Goal: Task Accomplishment & Management: Manage account settings

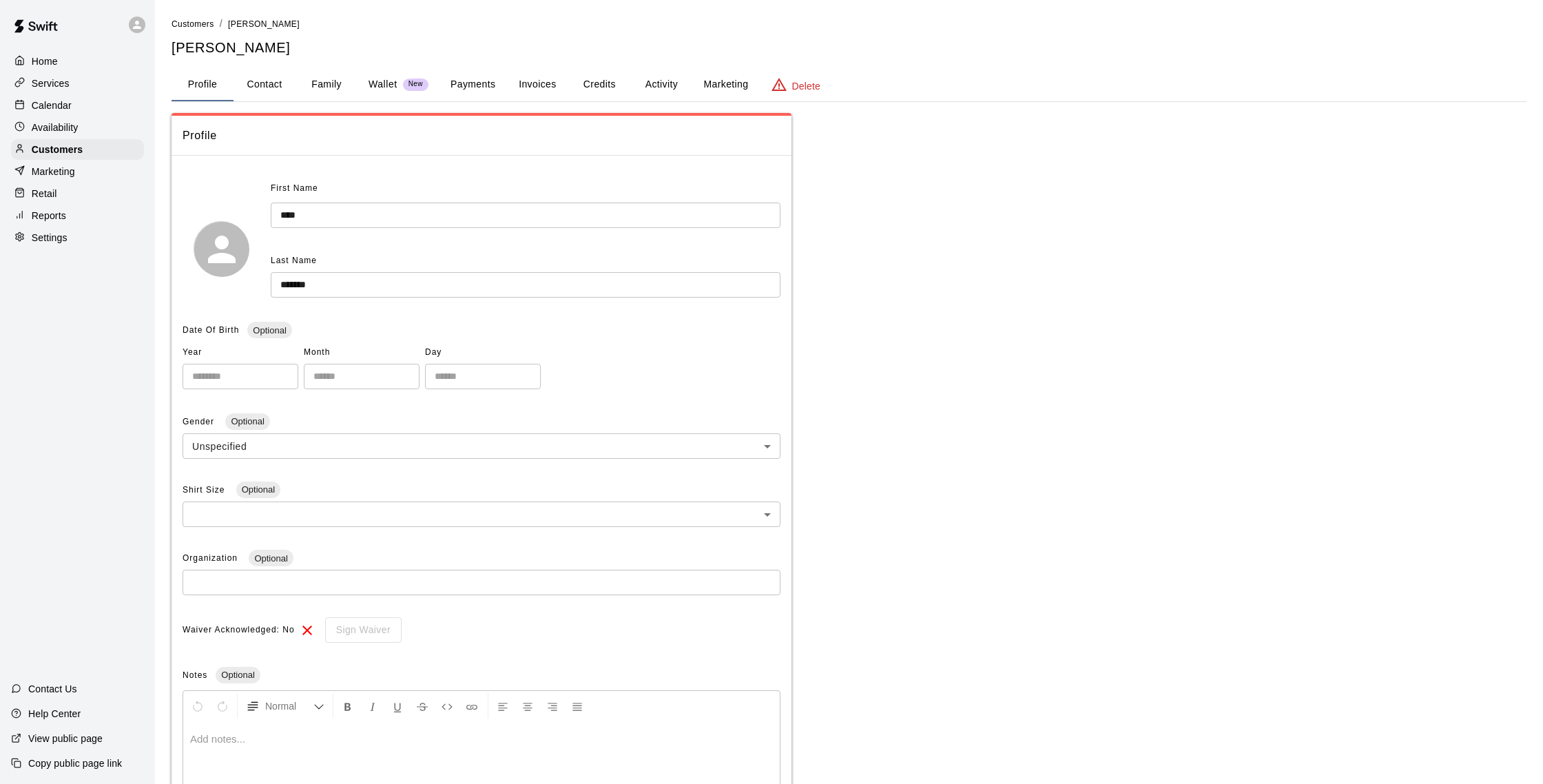
click at [70, 112] on div "Calendar" at bounding box center [77, 105] width 133 height 21
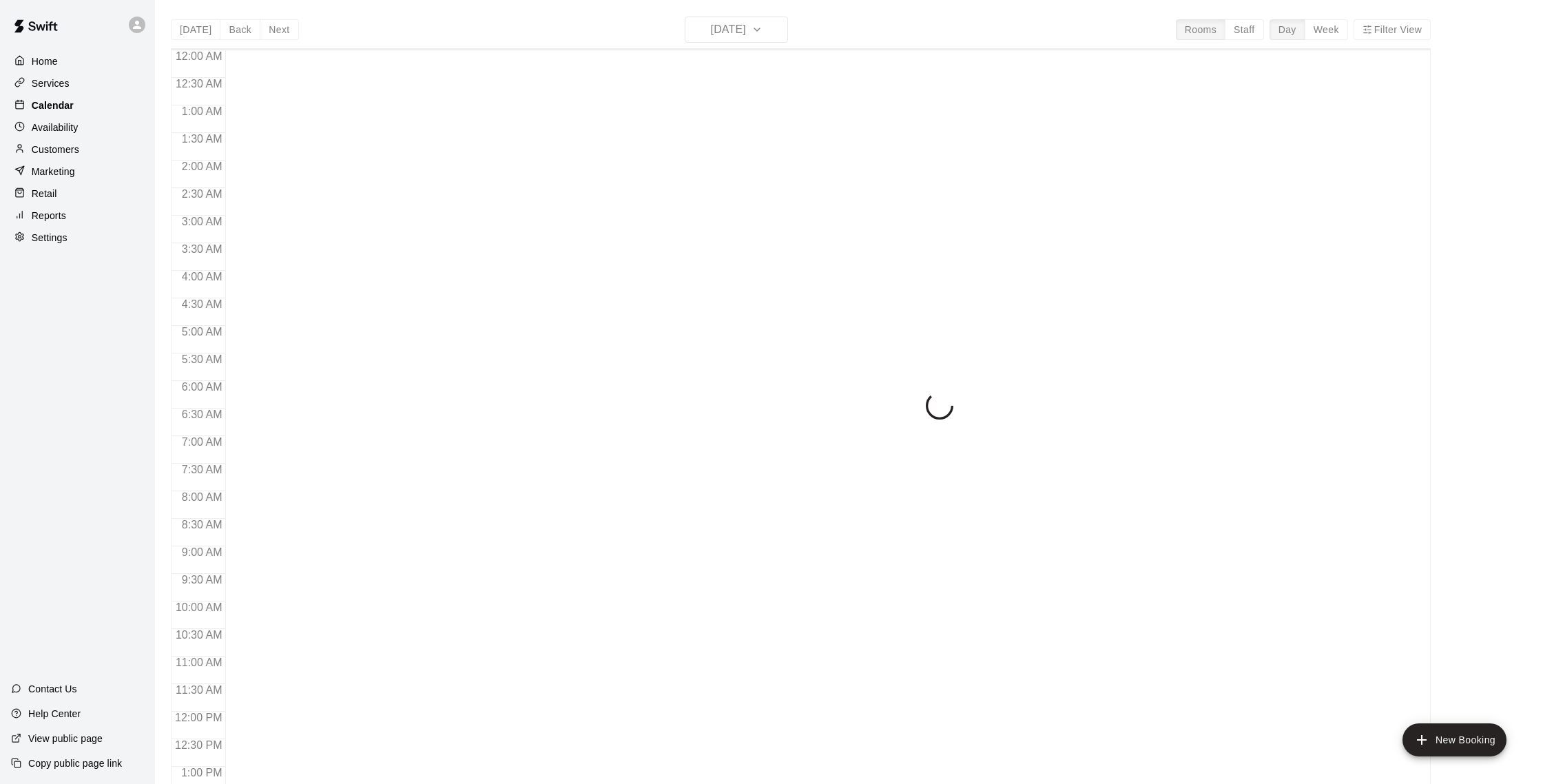
scroll to position [574, 0]
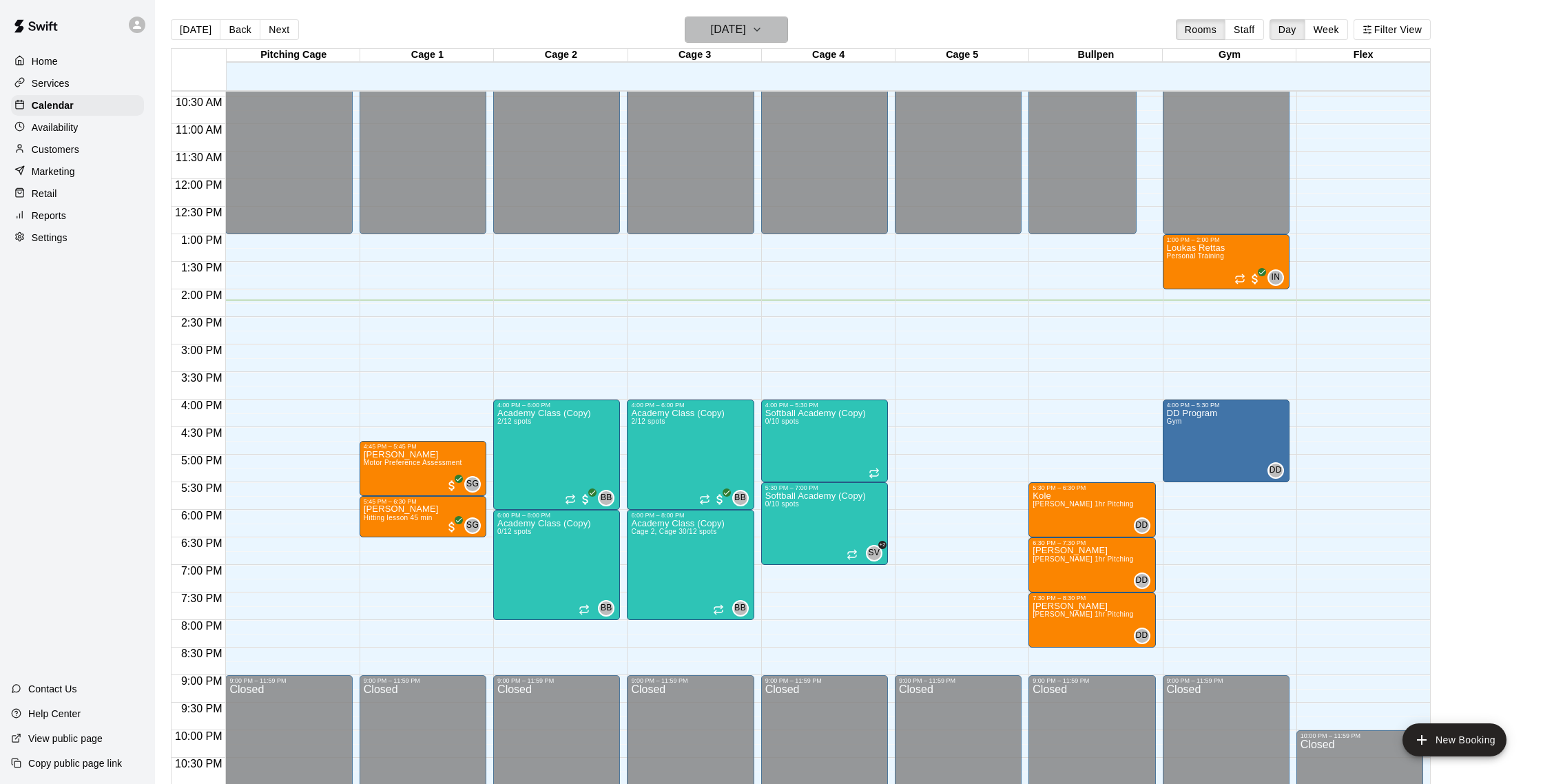
click at [746, 38] on h6 "[DATE]" at bounding box center [728, 29] width 35 height 20
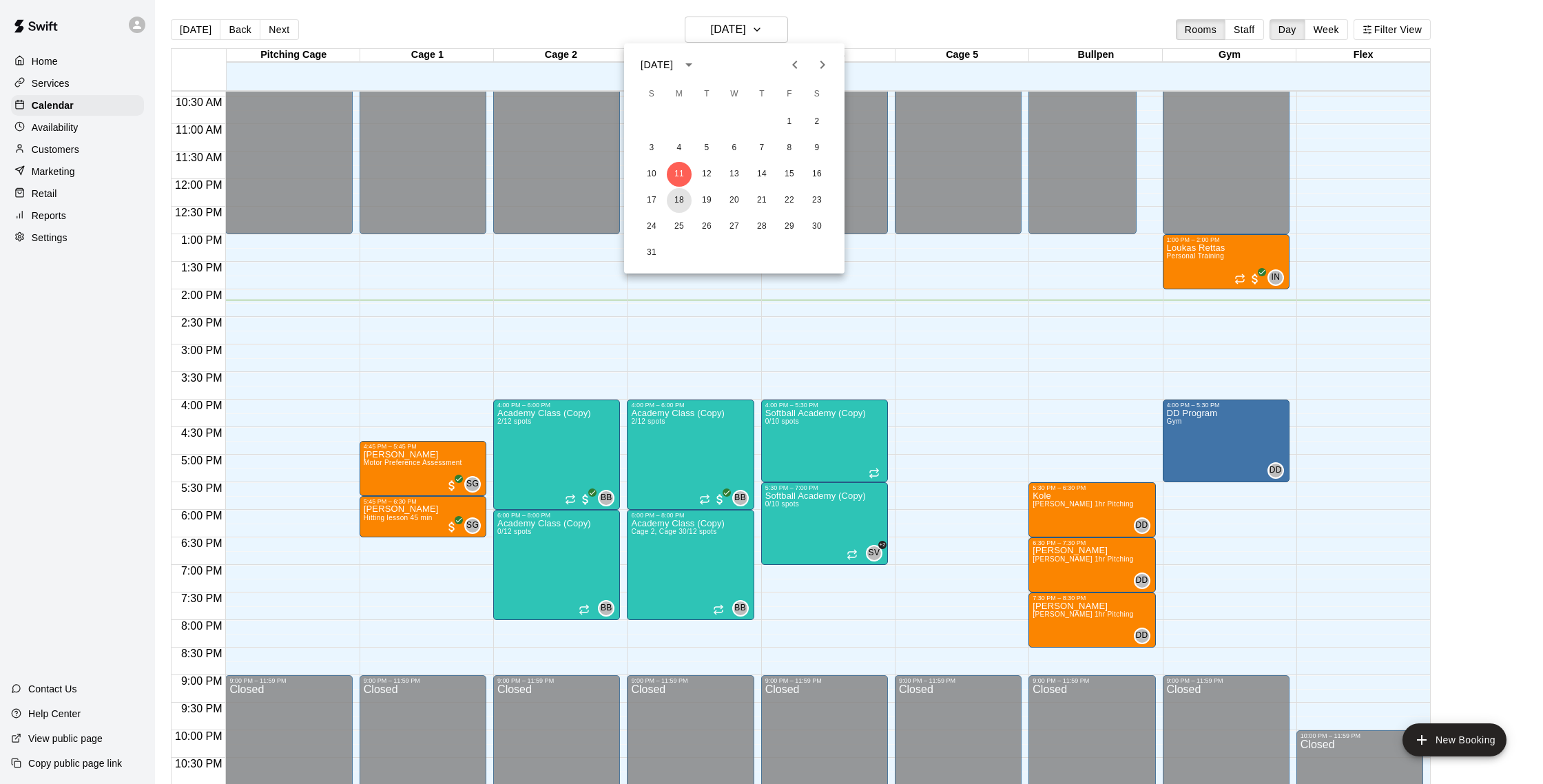
click at [682, 201] on button "18" at bounding box center [679, 199] width 25 height 25
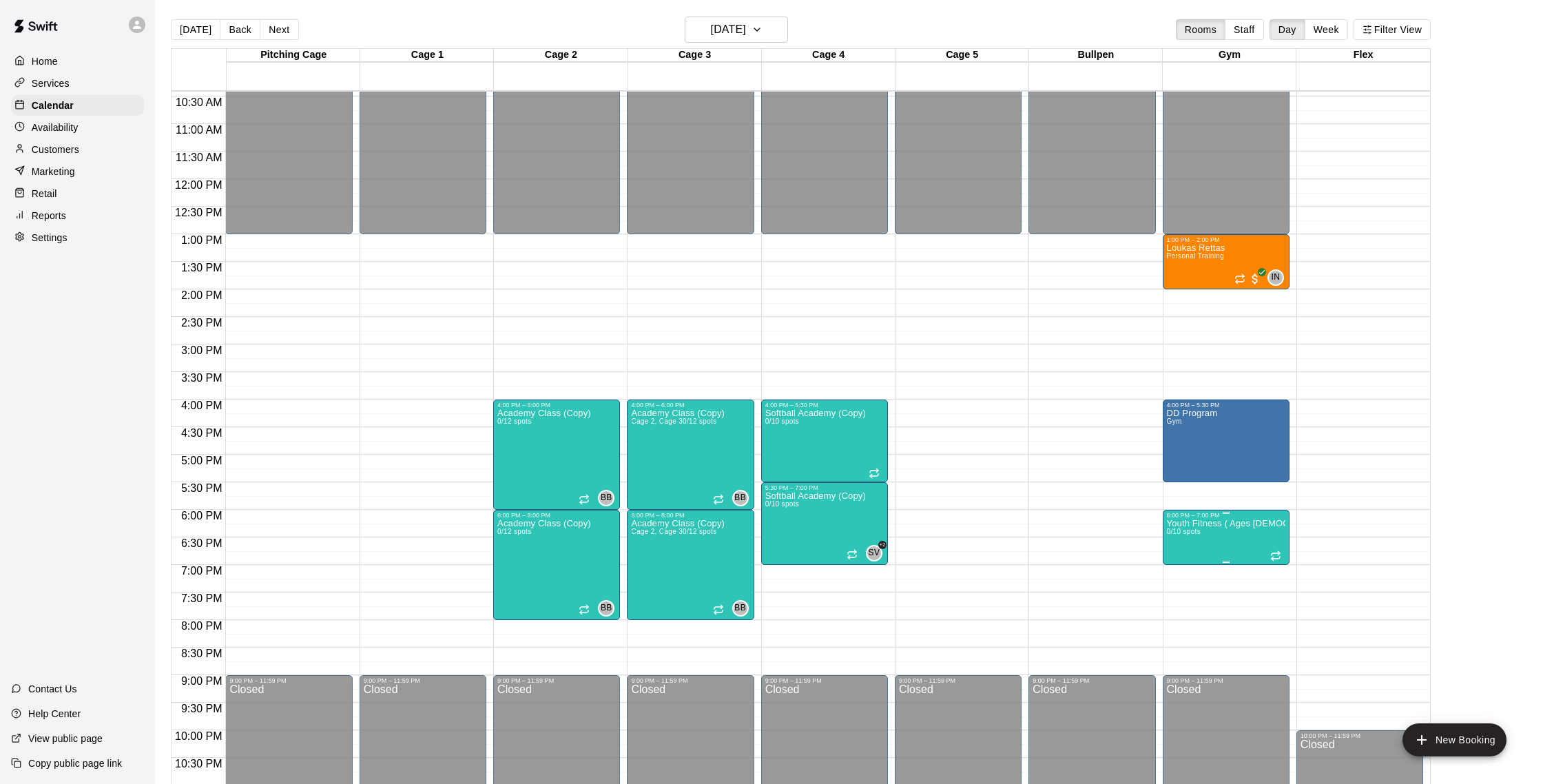
click at [1180, 595] on icon "delete" at bounding box center [1181, 599] width 10 height 13
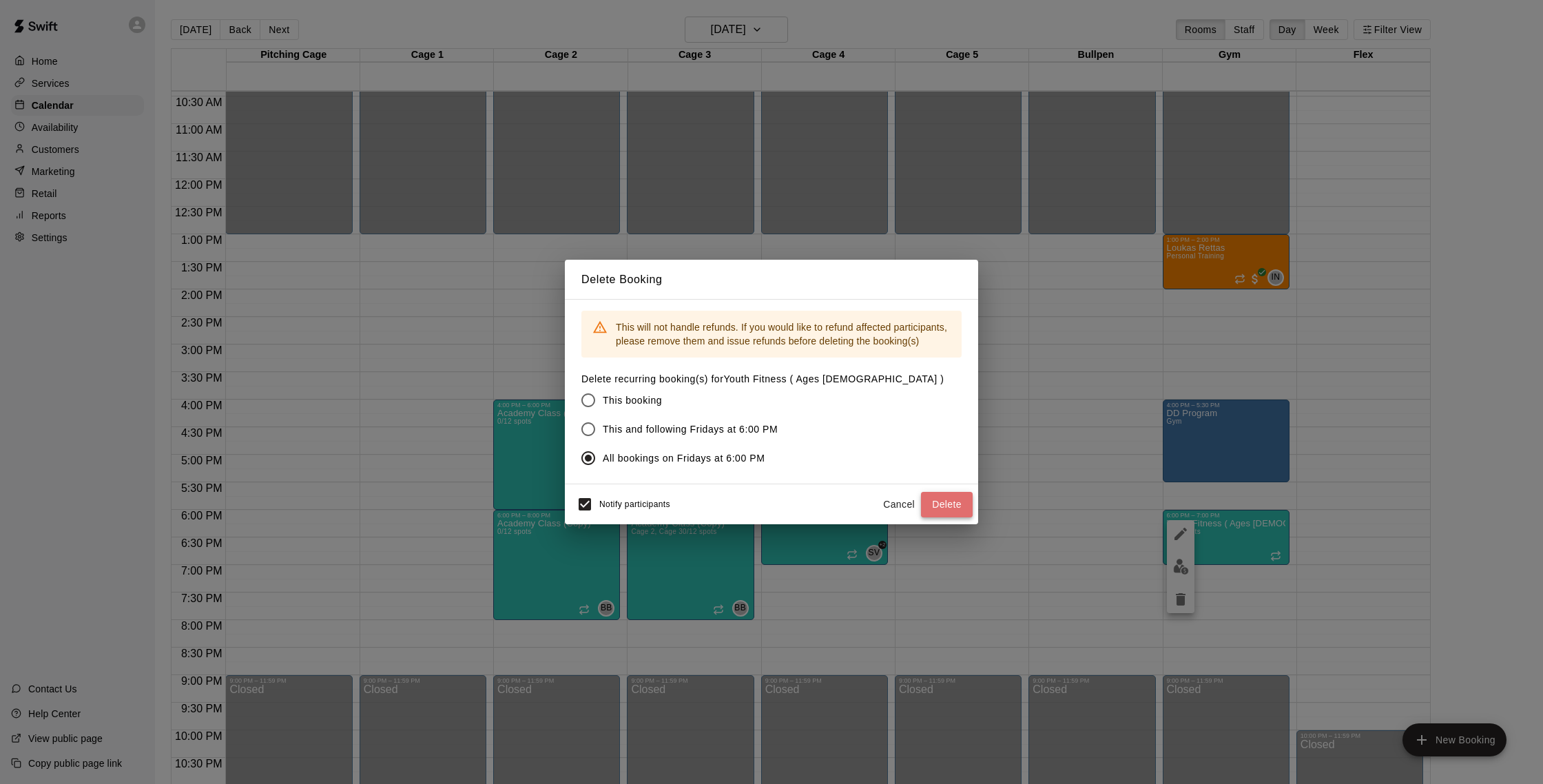
click at [952, 509] on button "Delete" at bounding box center [946, 504] width 52 height 26
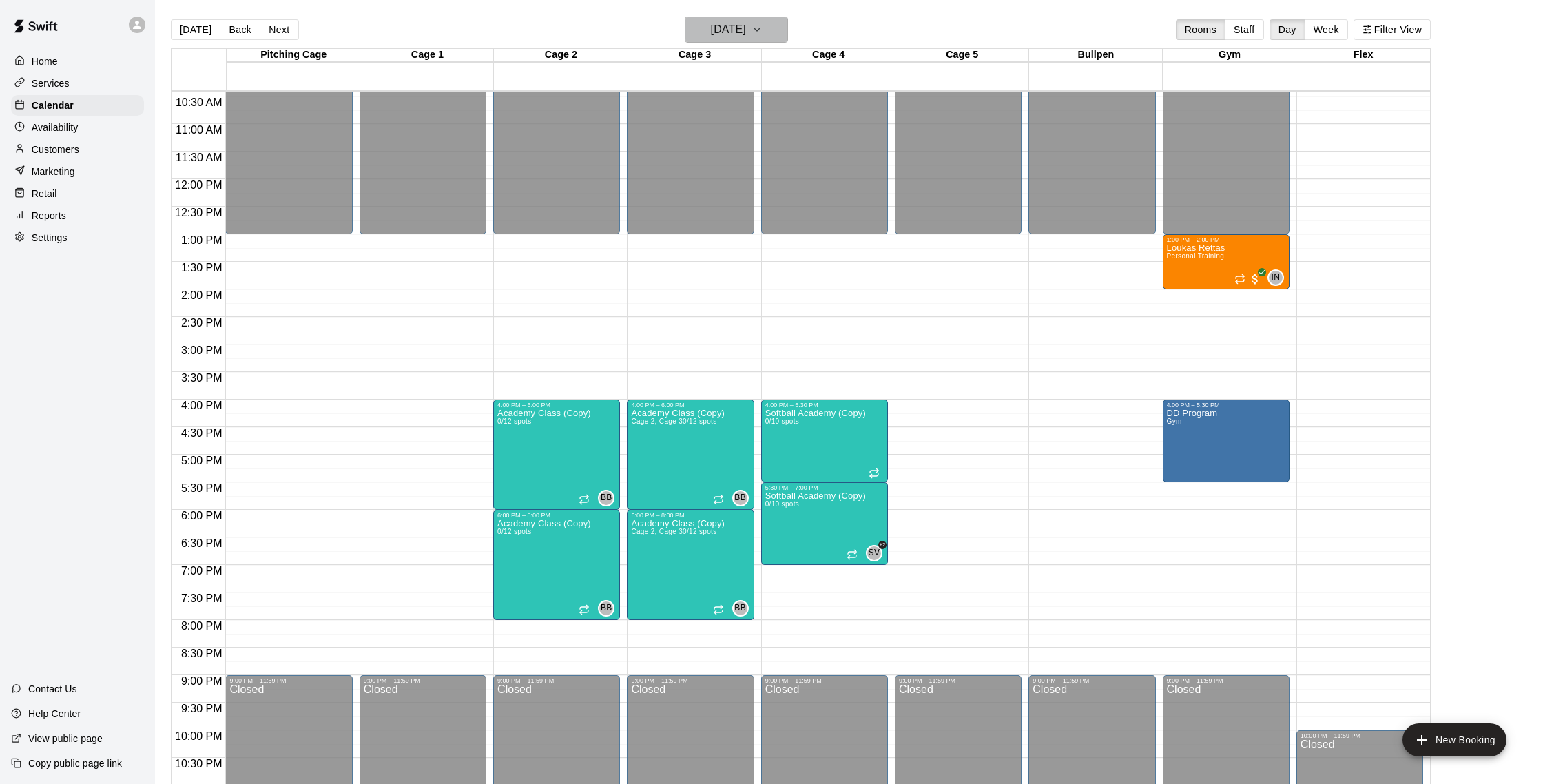
click at [717, 33] on h6 "[DATE]" at bounding box center [728, 29] width 35 height 20
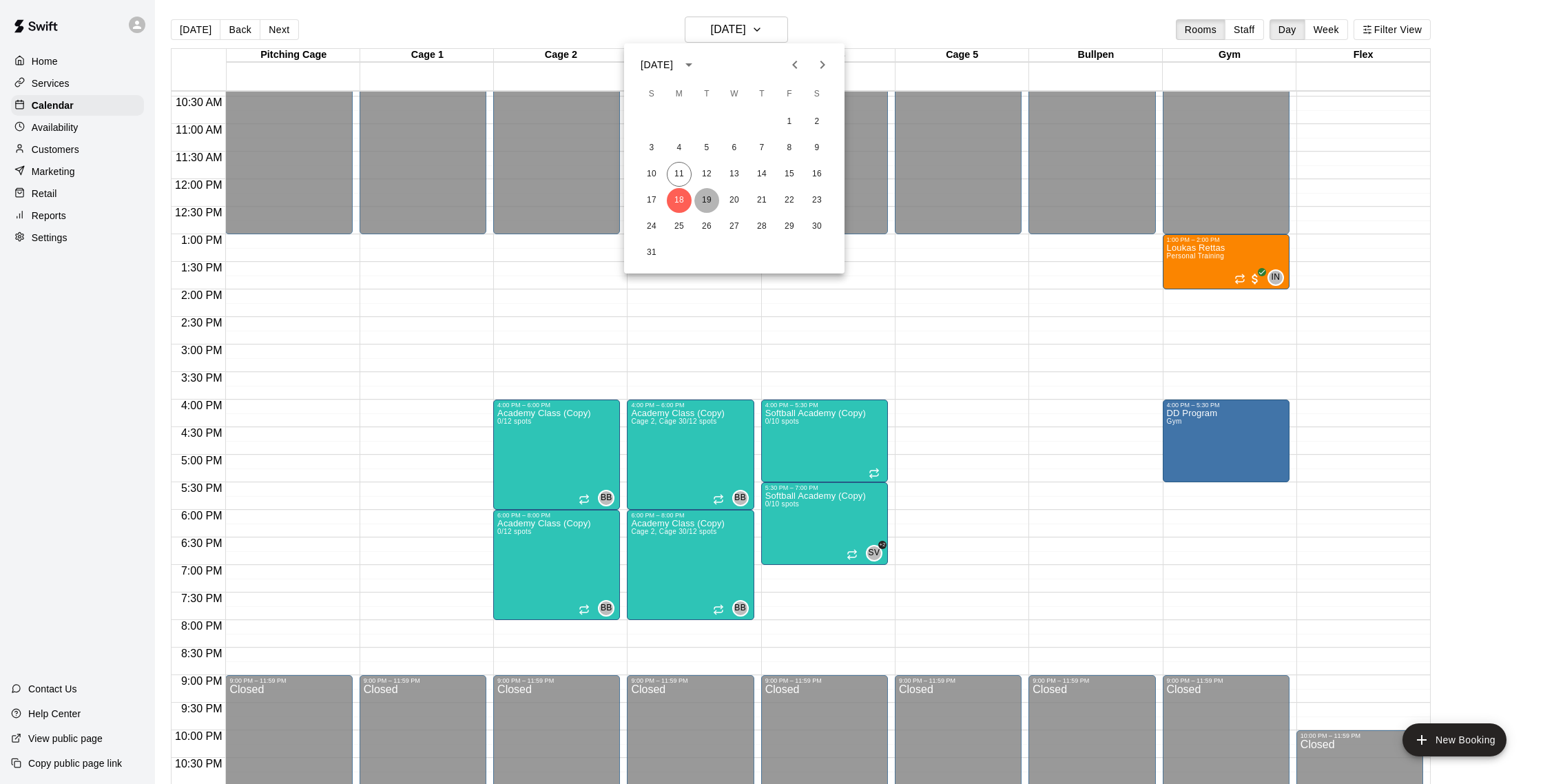
click at [710, 199] on button "19" at bounding box center [707, 199] width 25 height 25
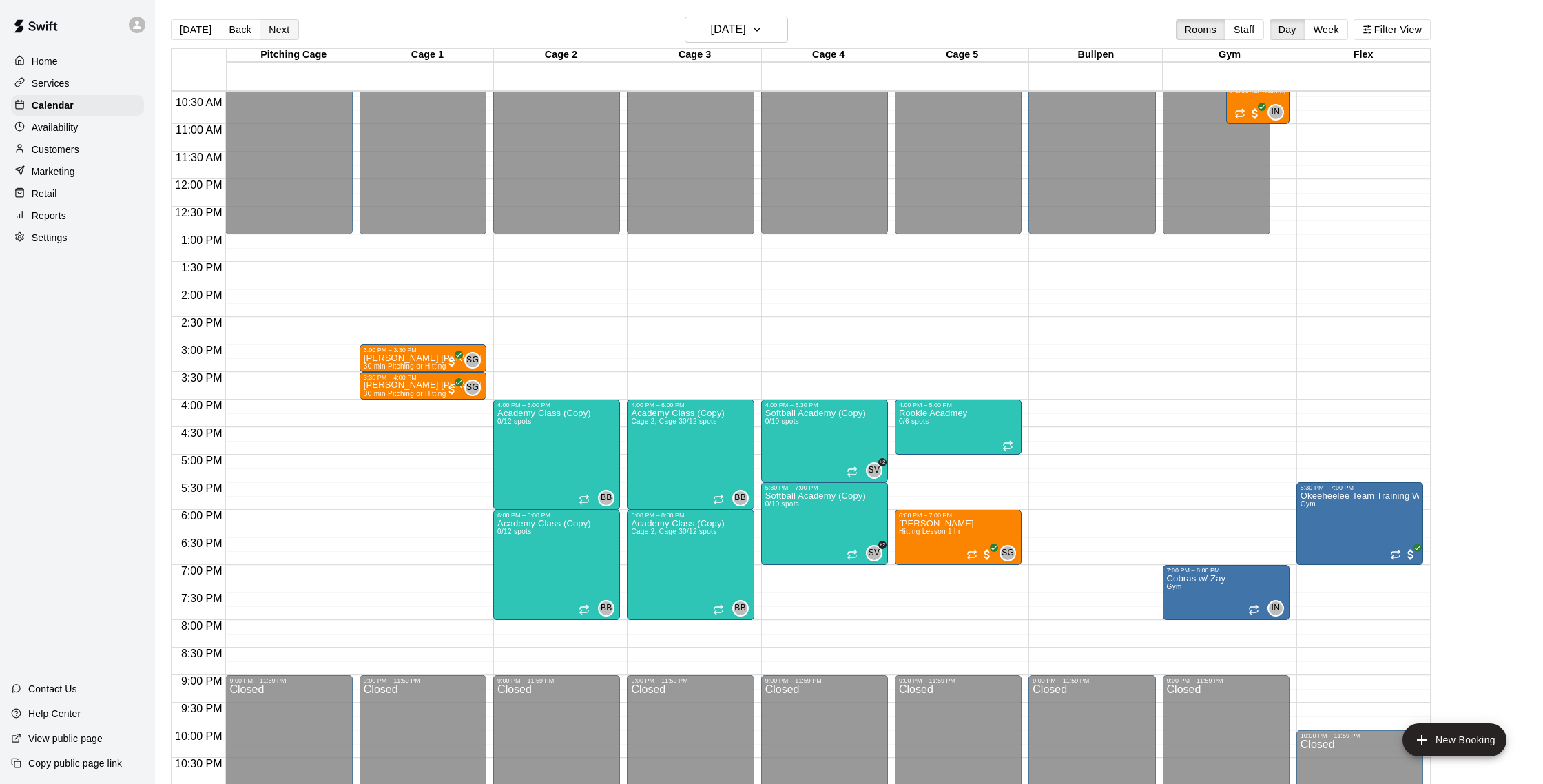
click at [280, 33] on button "Next" at bounding box center [278, 29] width 38 height 21
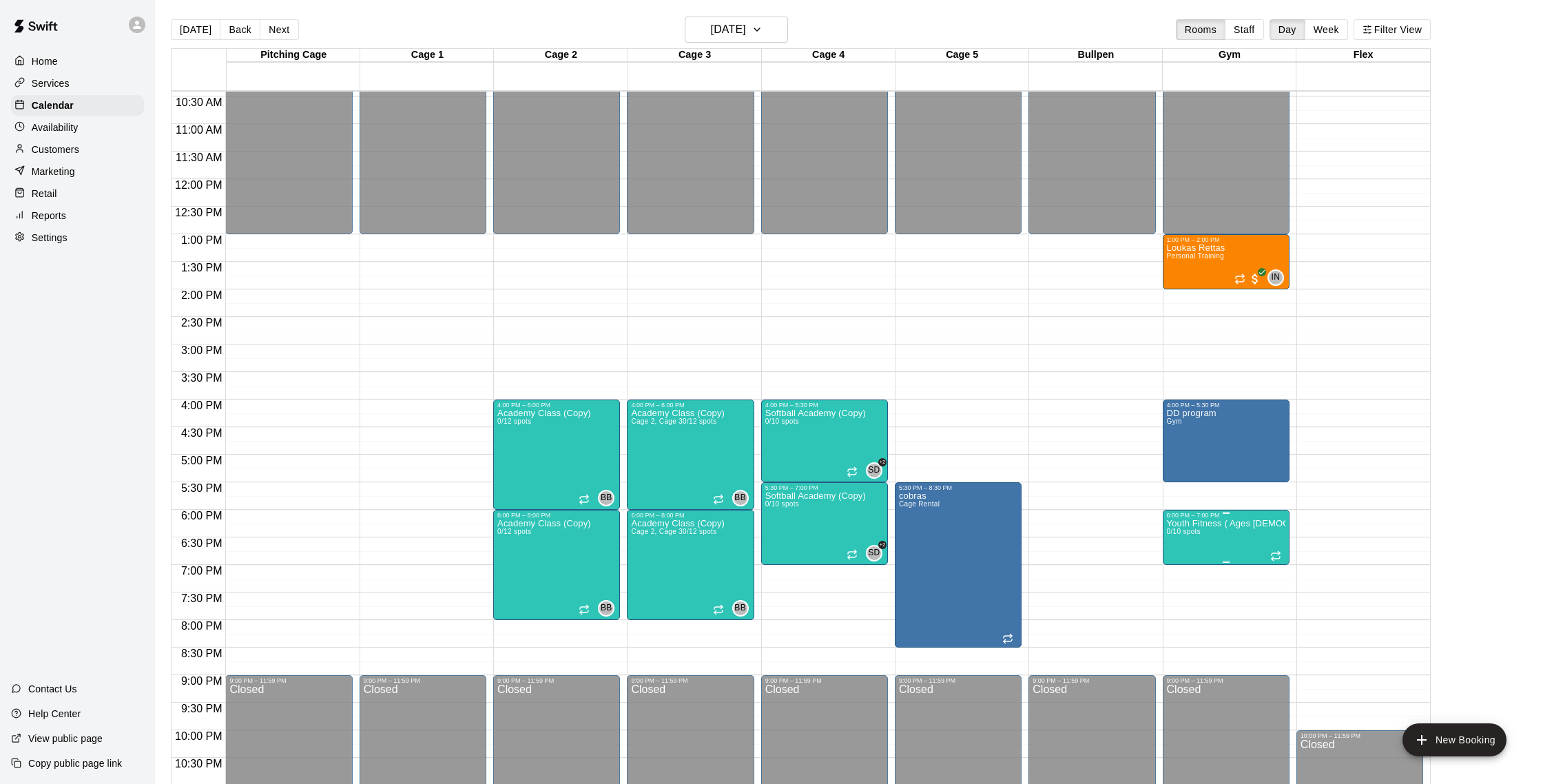
click at [1182, 601] on icon "delete" at bounding box center [1181, 599] width 10 height 13
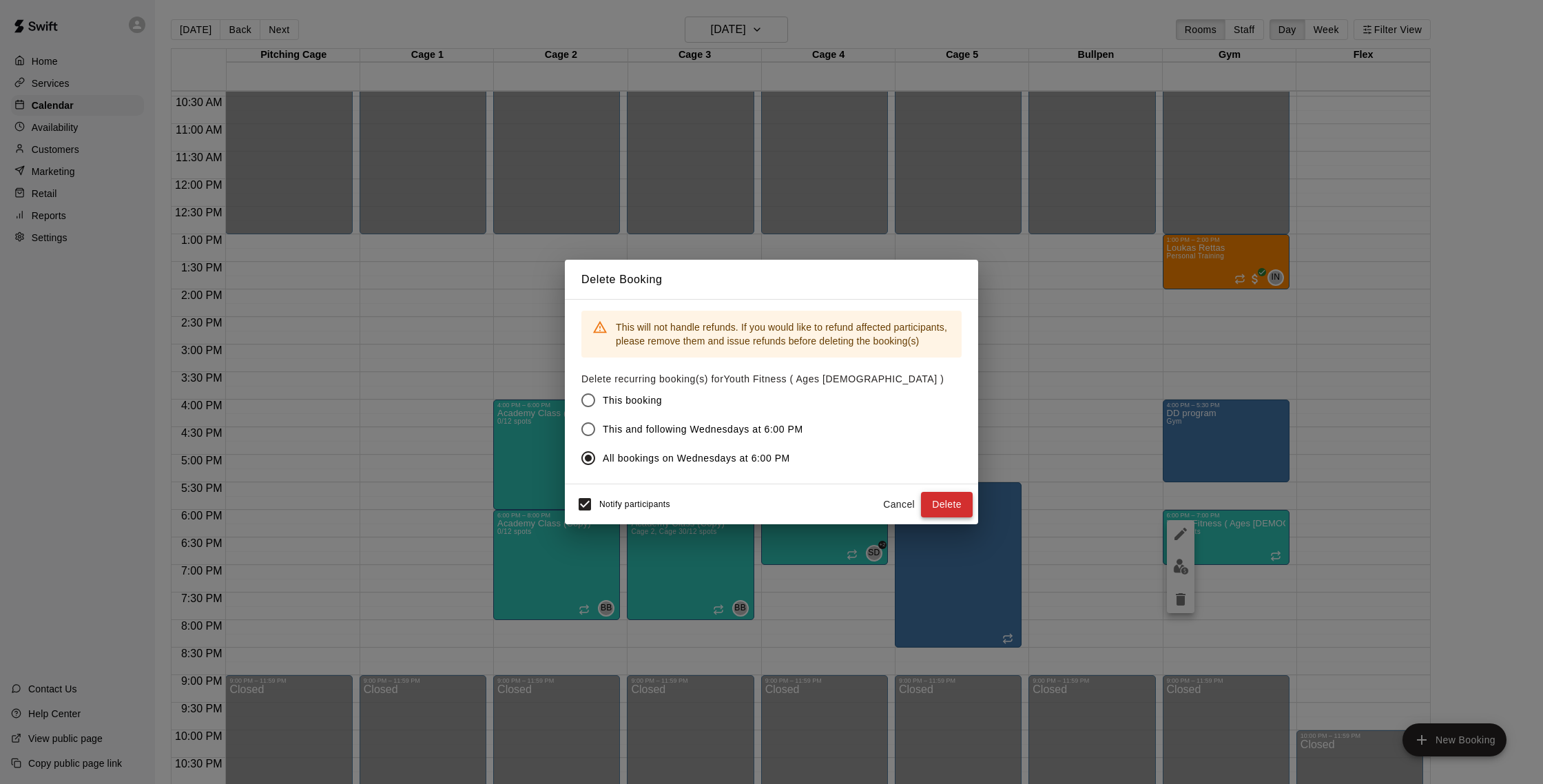
click at [941, 501] on button "Delete" at bounding box center [946, 504] width 52 height 26
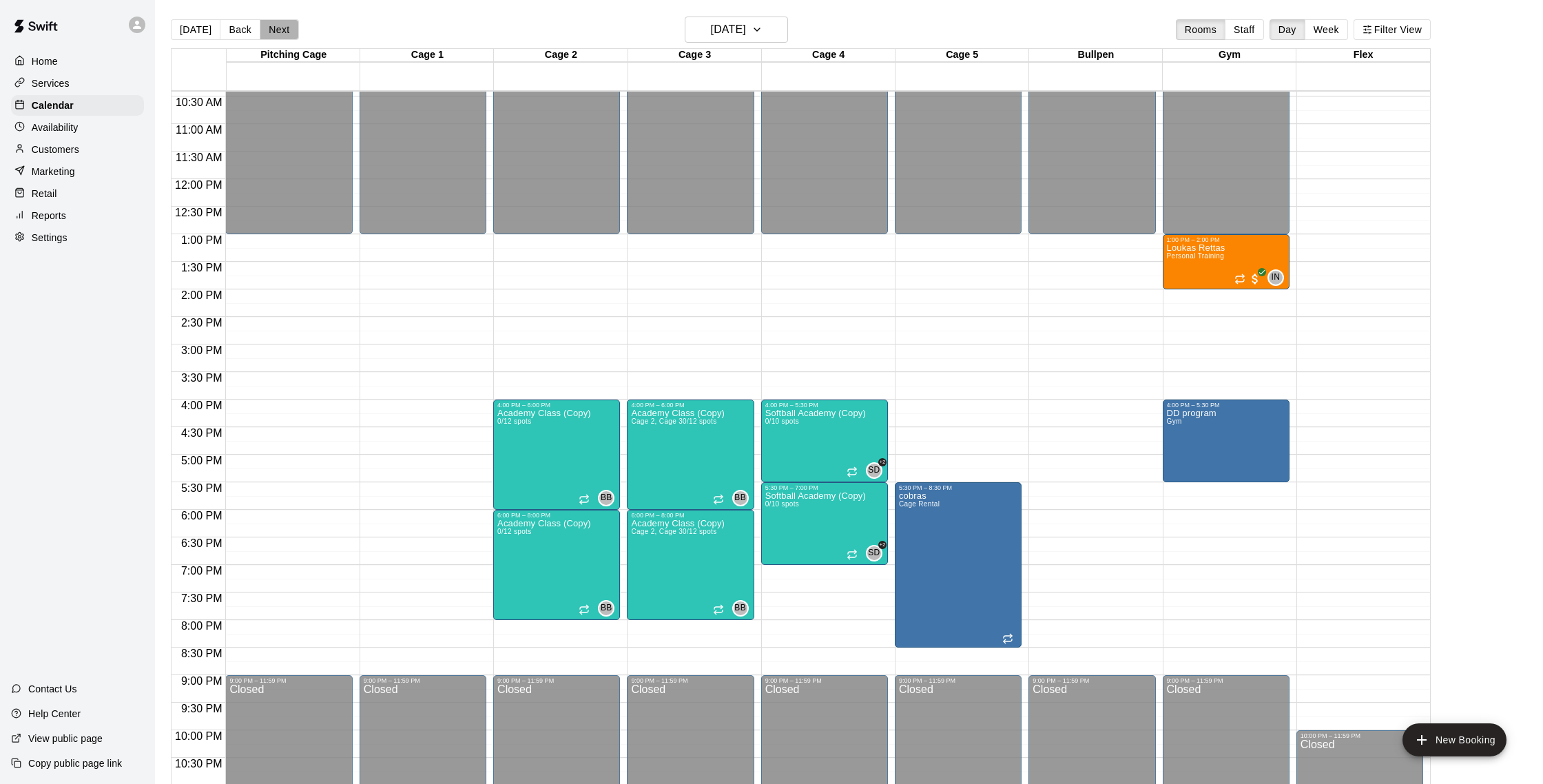
click at [288, 28] on button "Next" at bounding box center [278, 29] width 38 height 21
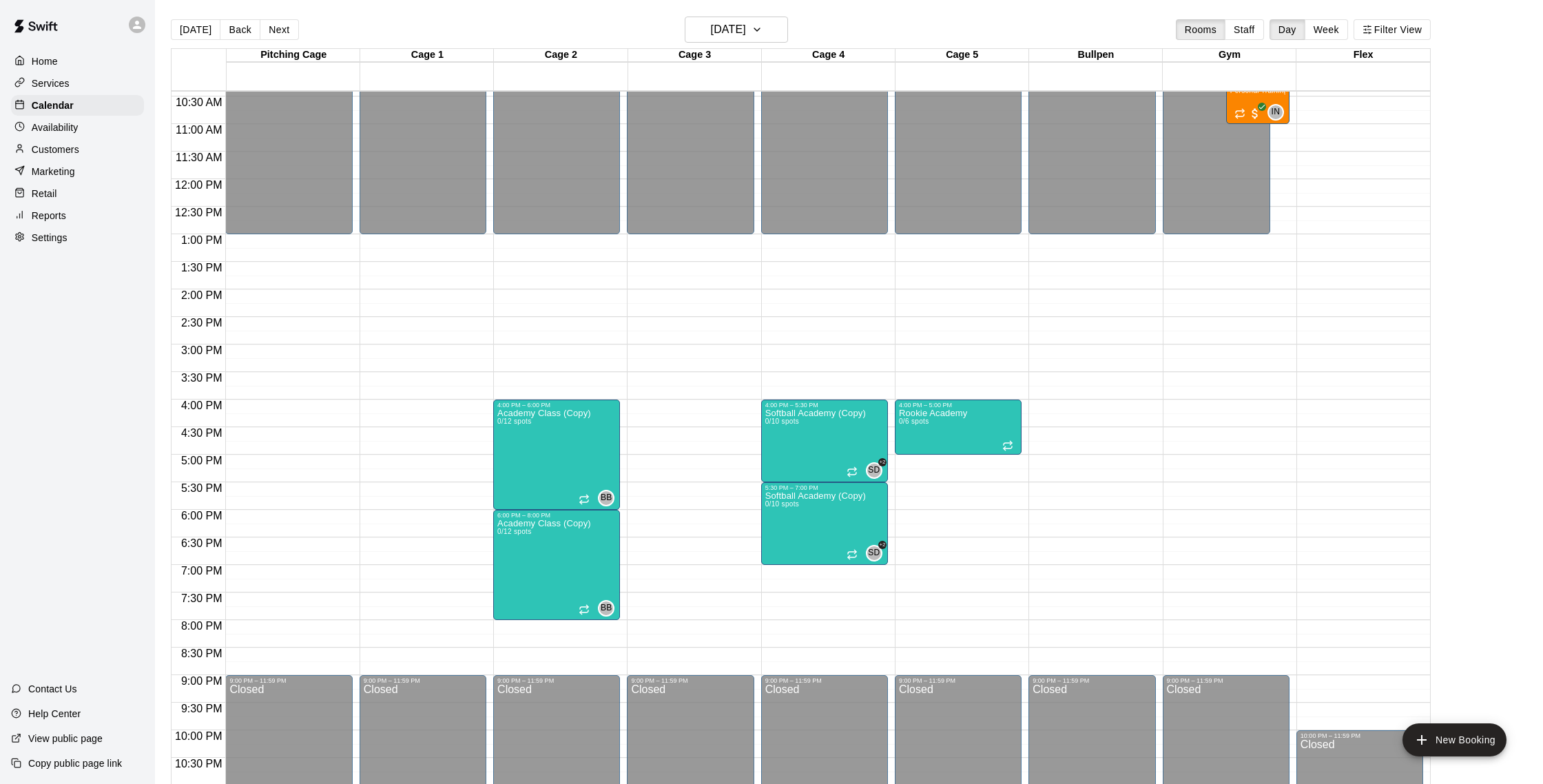
click at [278, 28] on button "Next" at bounding box center [278, 29] width 38 height 21
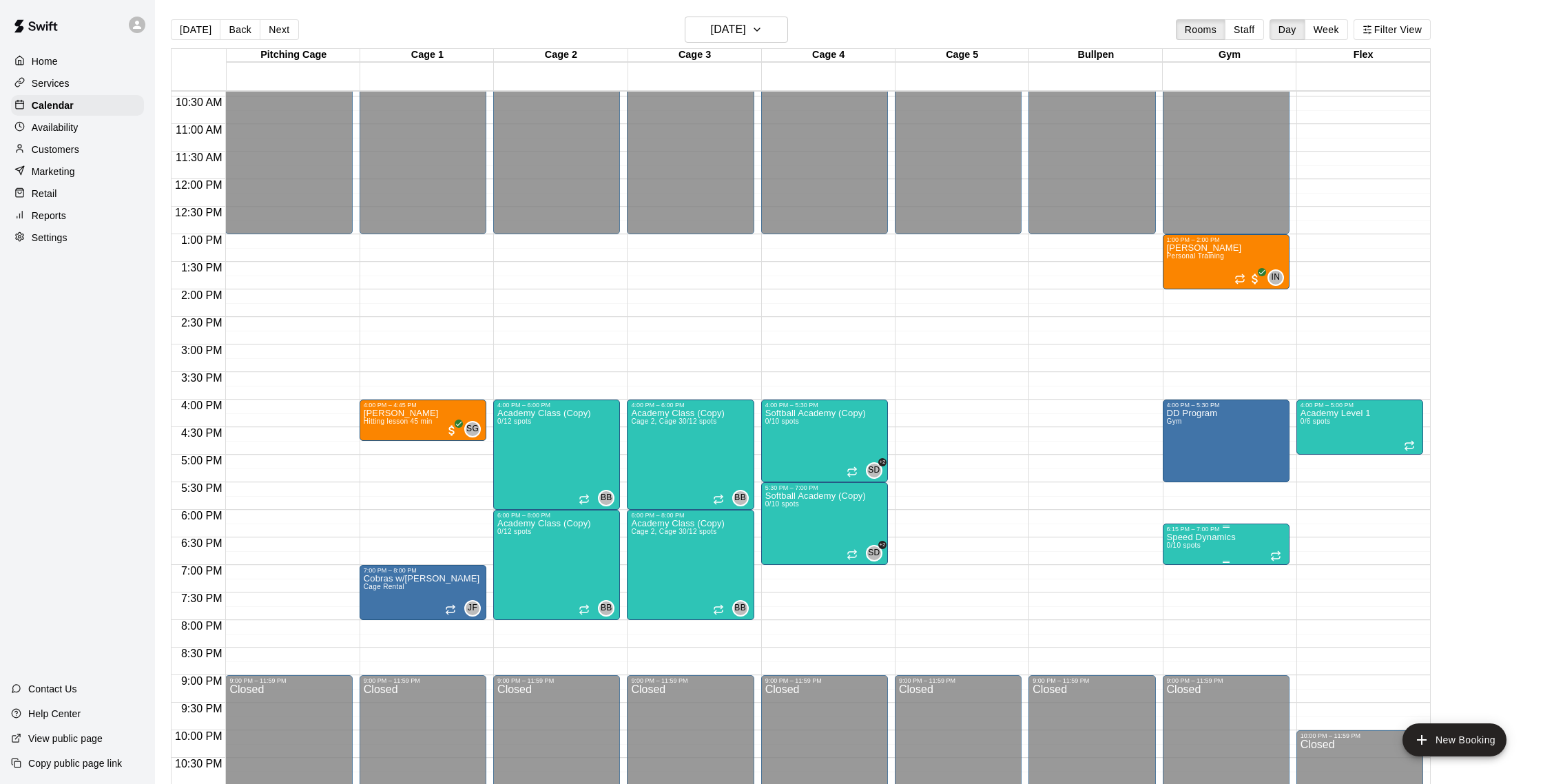
click at [1211, 537] on p "Speed Dynamics" at bounding box center [1201, 537] width 69 height 0
click at [1183, 614] on icon "delete" at bounding box center [1181, 617] width 10 height 13
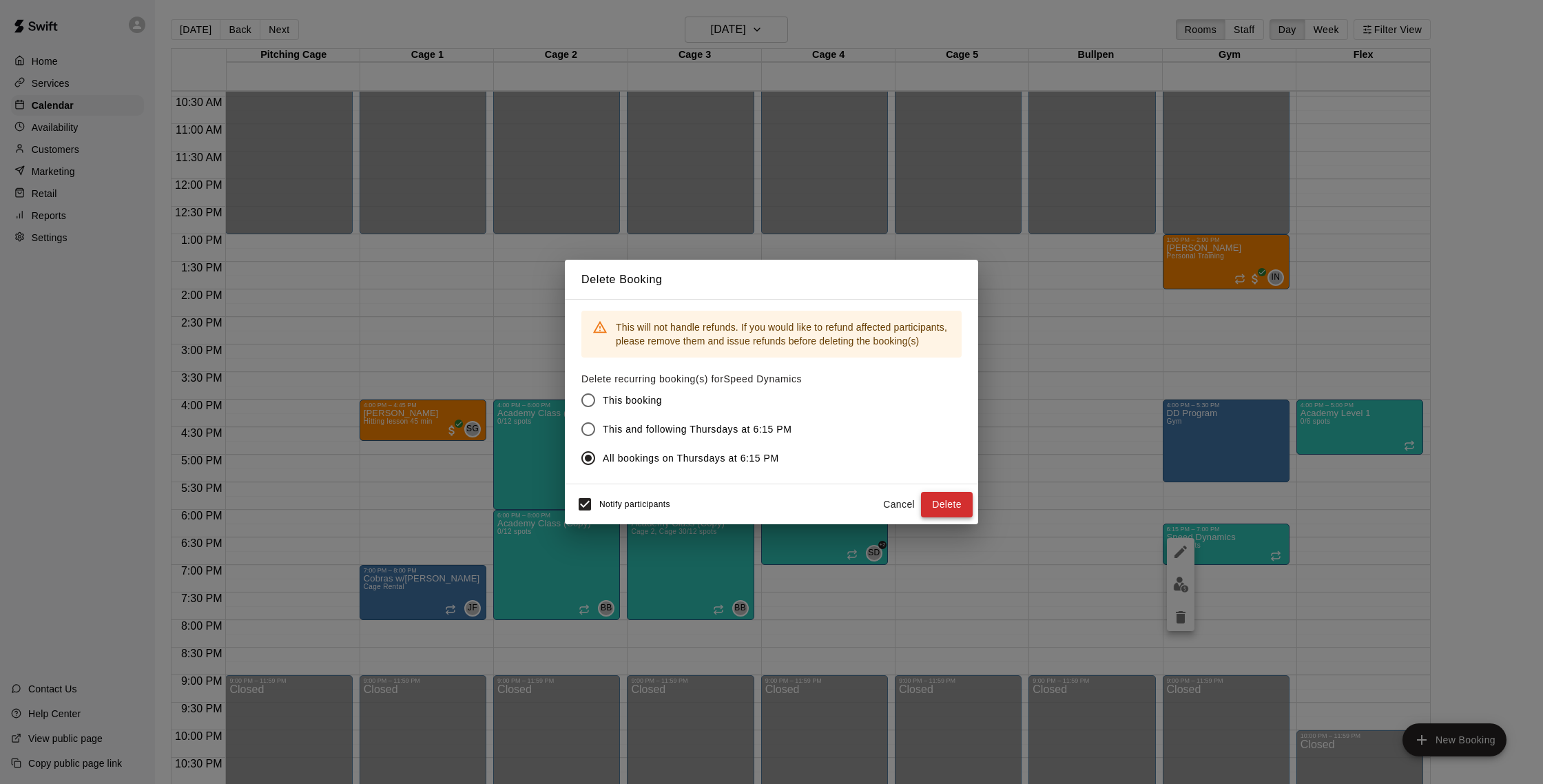
click at [960, 507] on button "Delete" at bounding box center [946, 504] width 52 height 26
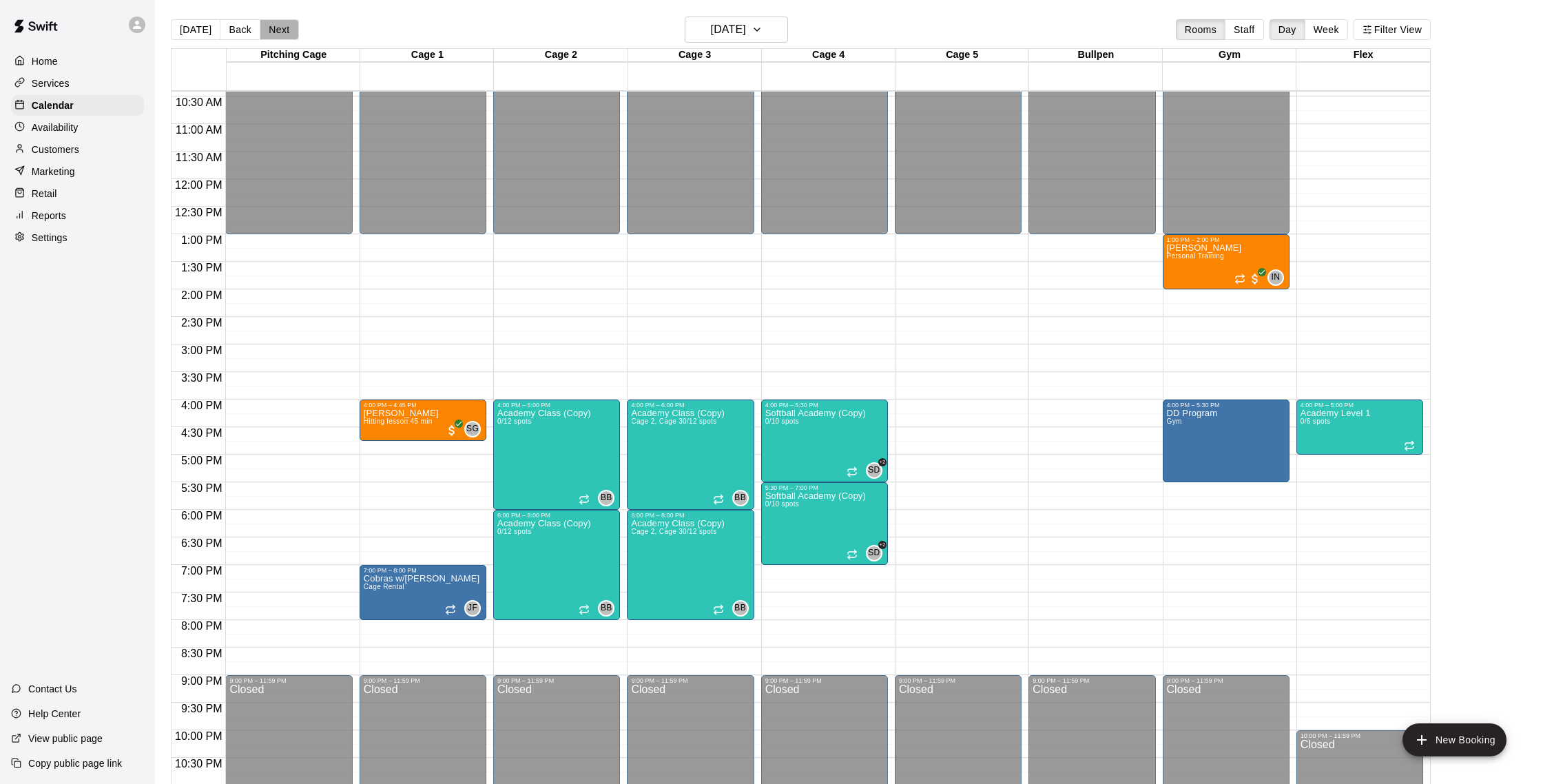
click at [278, 27] on button "Next" at bounding box center [278, 29] width 38 height 21
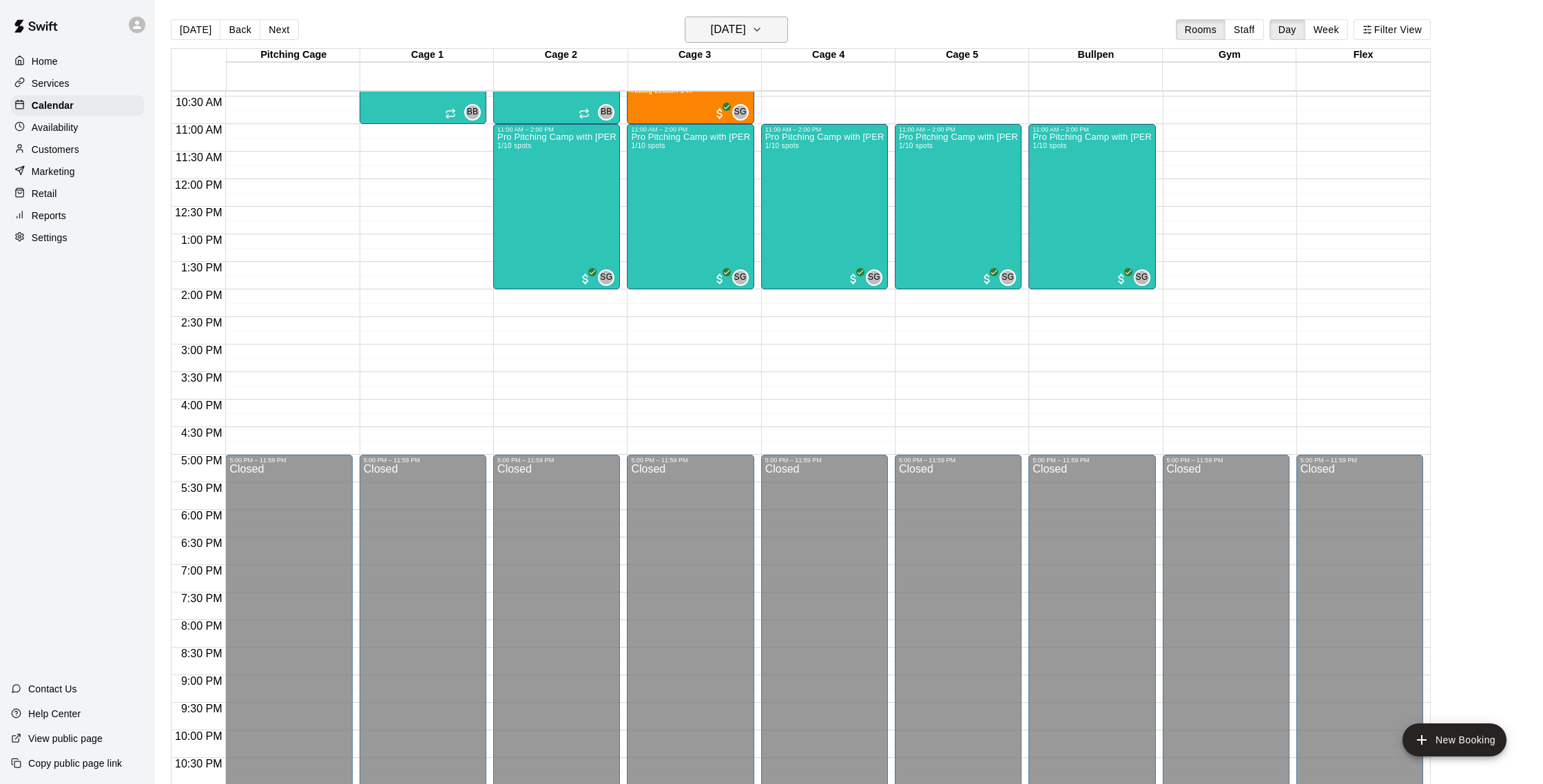
click at [746, 36] on h6 "[DATE]" at bounding box center [728, 29] width 35 height 20
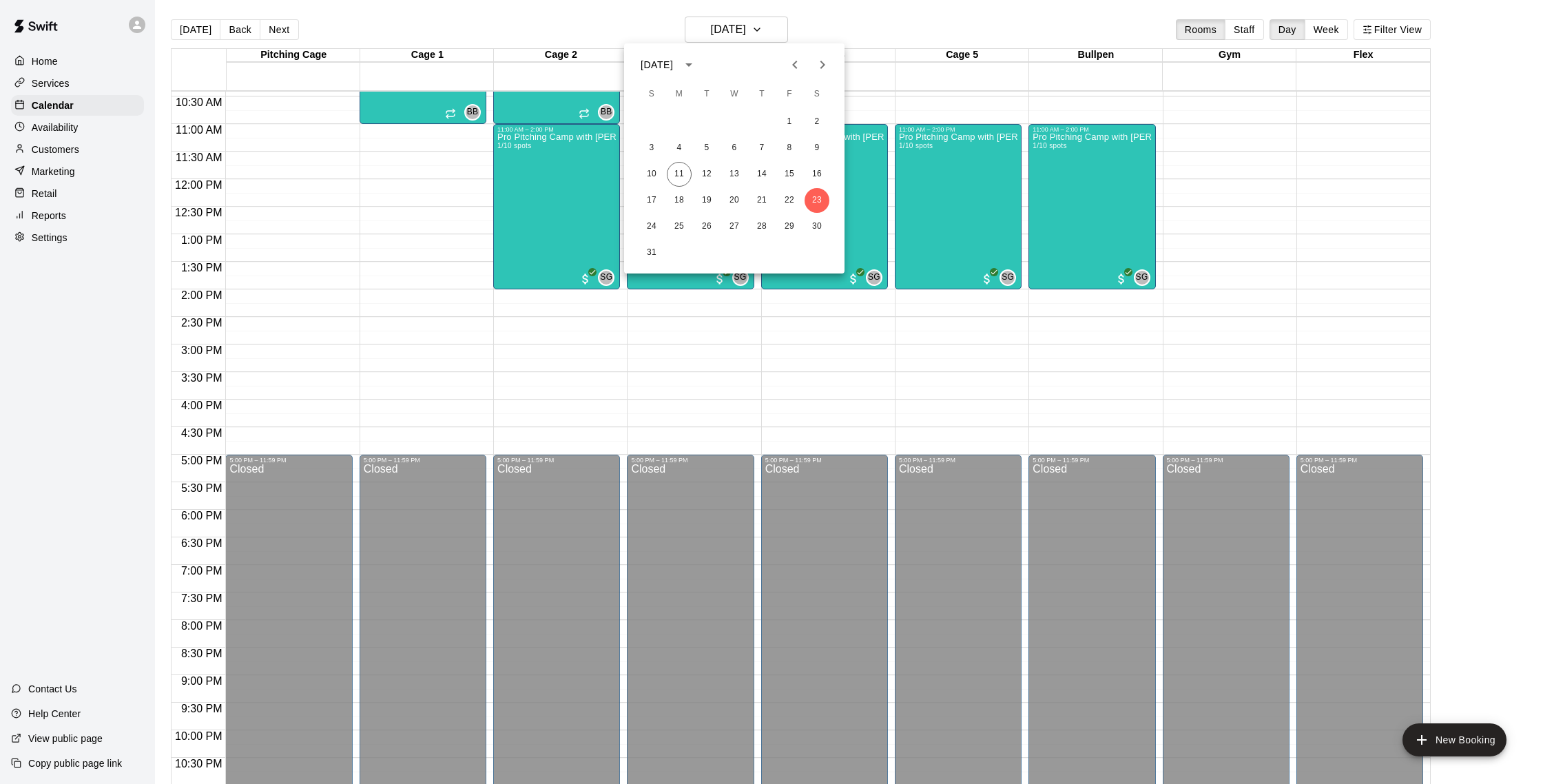
click at [819, 70] on icon "Next month" at bounding box center [823, 64] width 17 height 17
click at [784, 60] on button "Previous month" at bounding box center [795, 65] width 28 height 28
click at [815, 25] on div at bounding box center [772, 392] width 1543 height 784
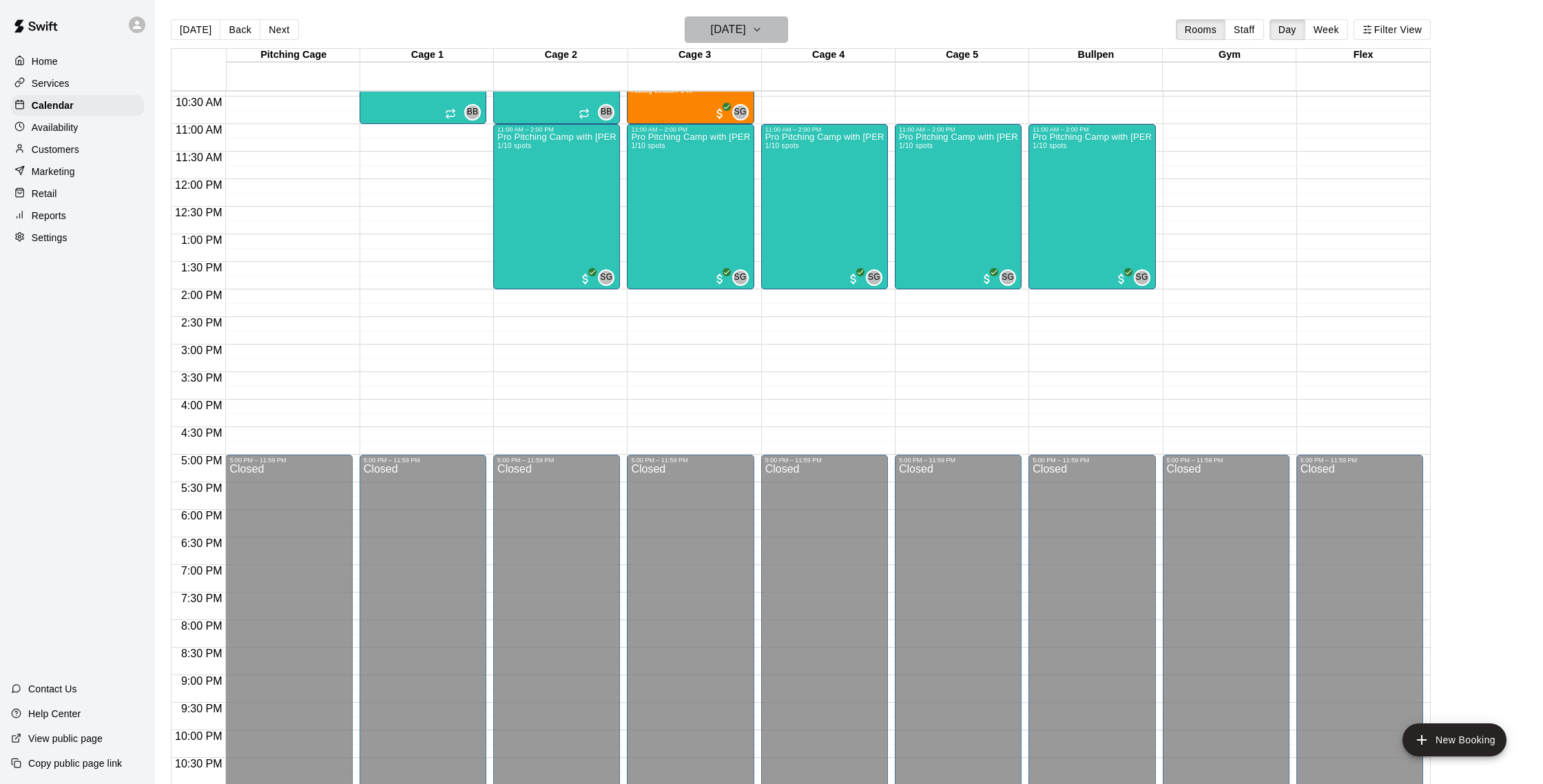
click at [724, 30] on h6 "[DATE]" at bounding box center [728, 29] width 35 height 20
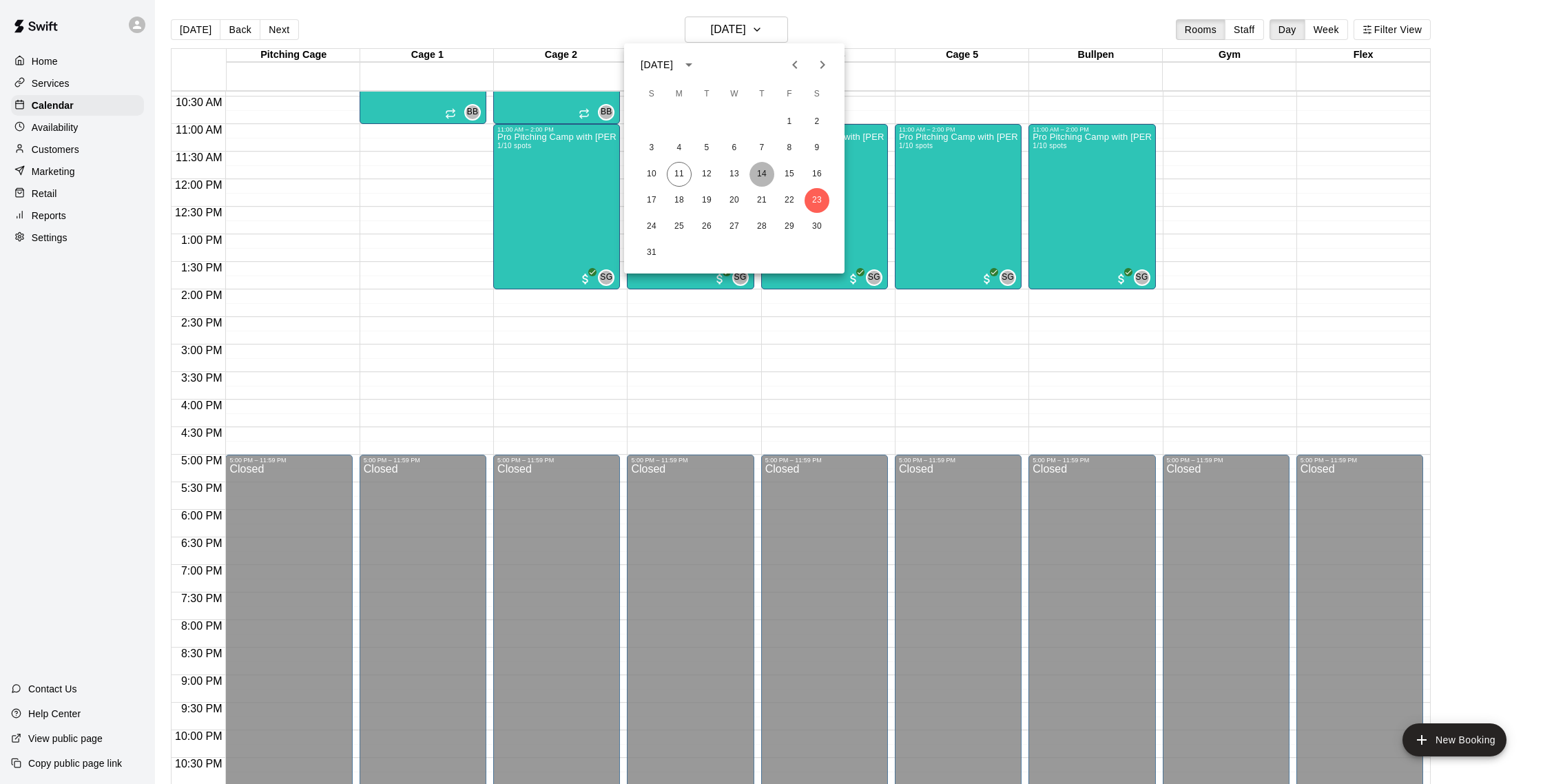
click at [770, 172] on button "14" at bounding box center [762, 174] width 25 height 25
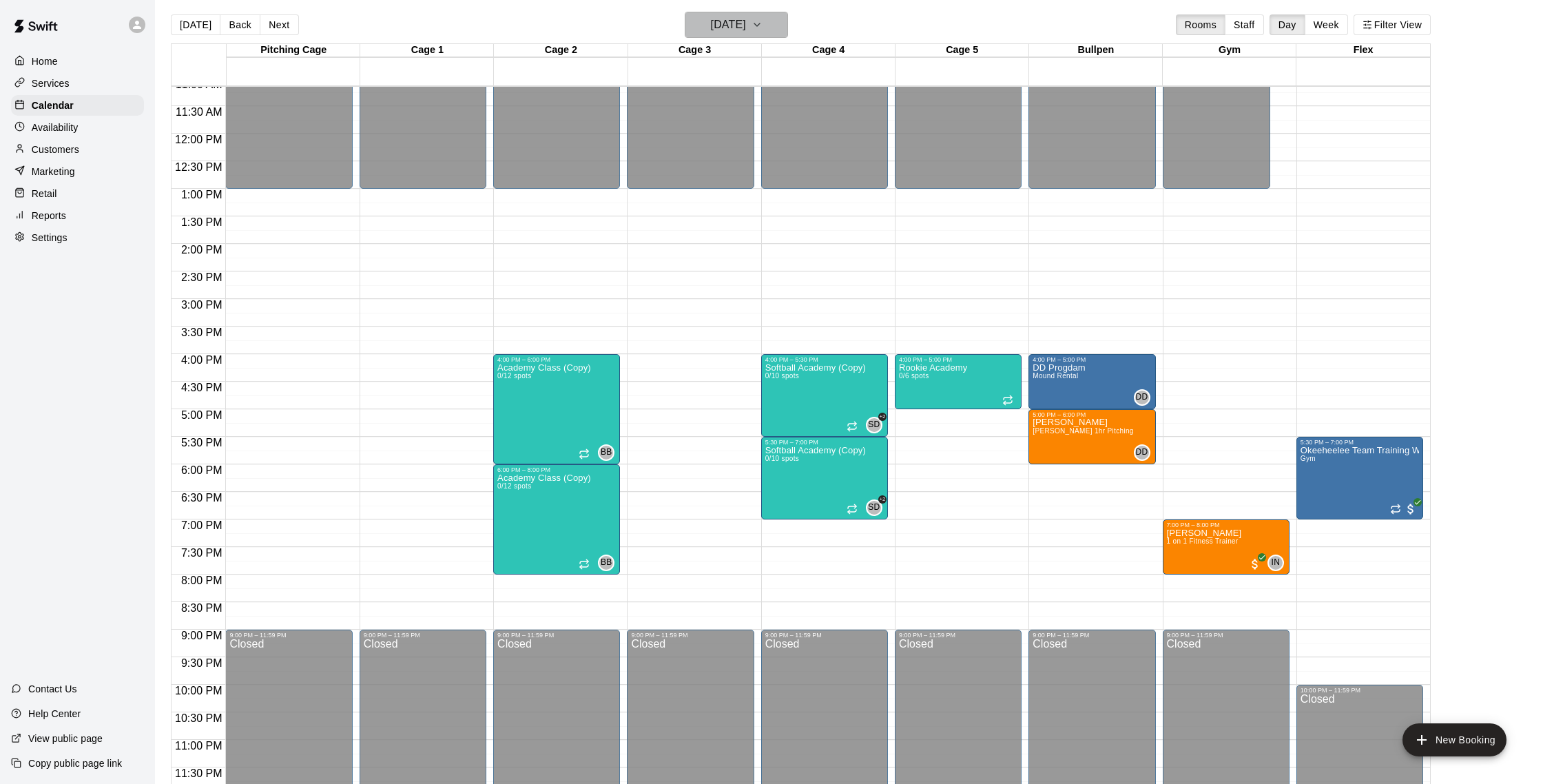
scroll to position [10, 0]
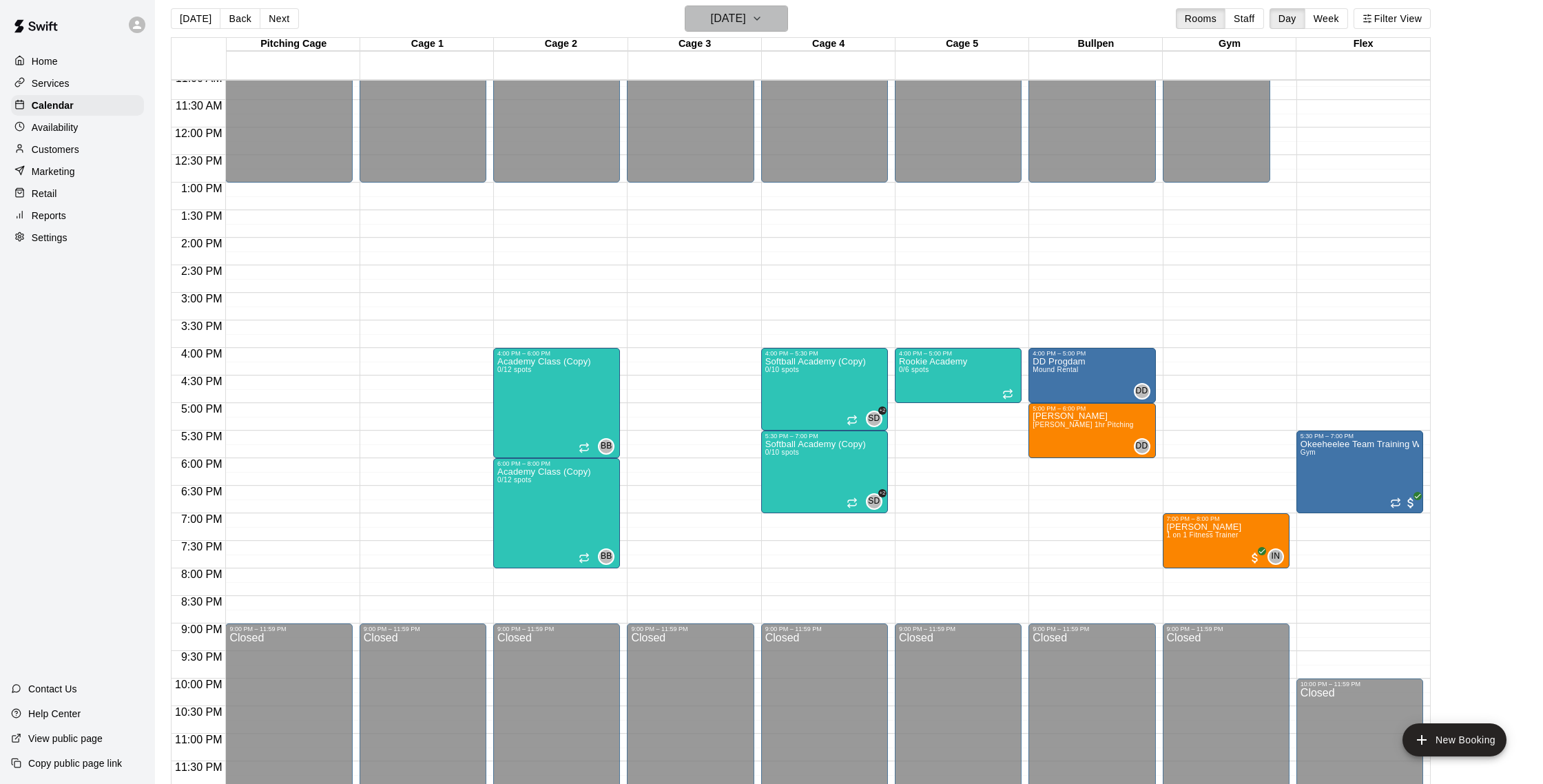
click at [731, 29] on button "[DATE]" at bounding box center [736, 19] width 103 height 27
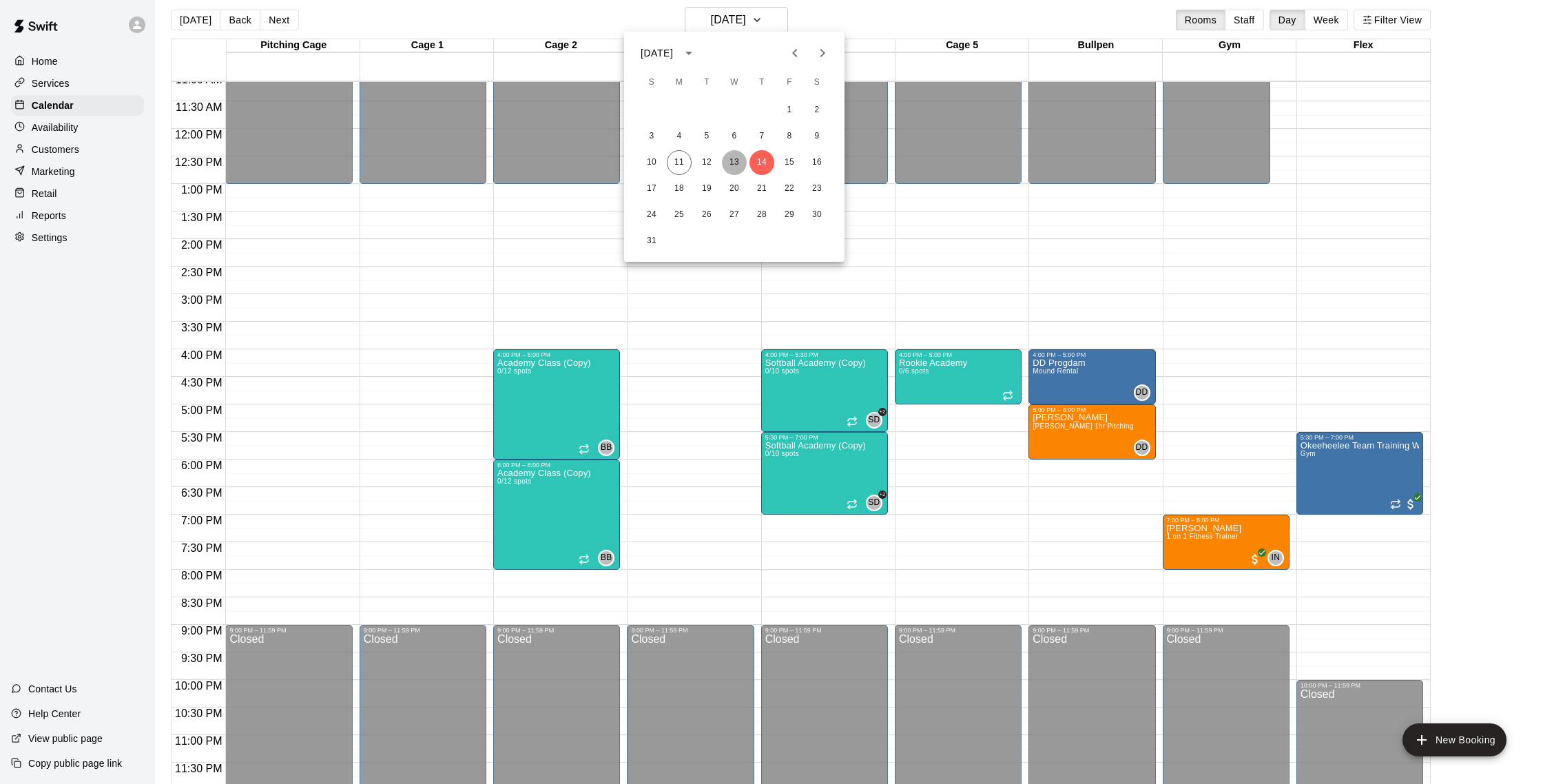
click at [735, 167] on button "13" at bounding box center [734, 162] width 25 height 25
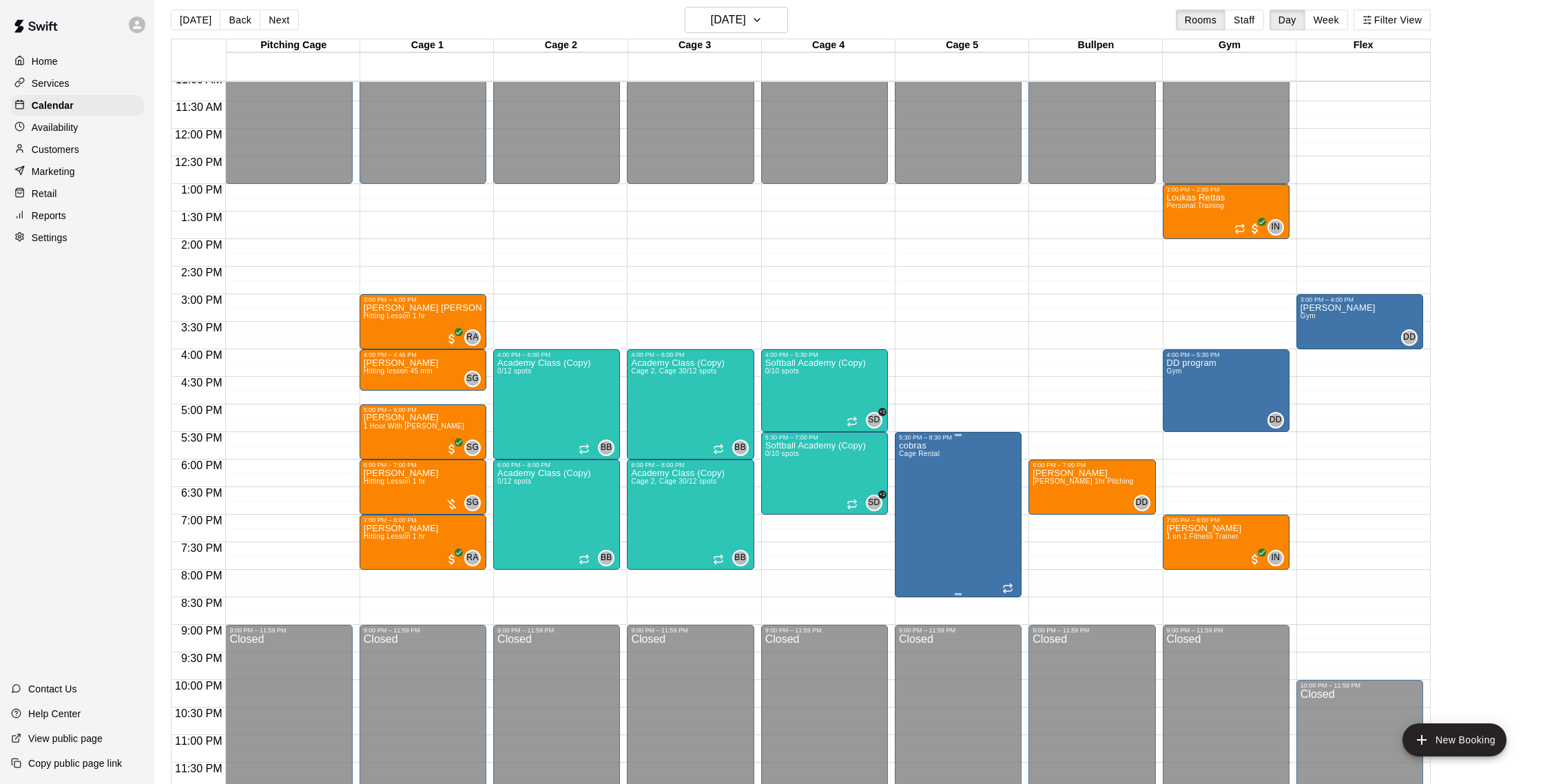
click at [911, 523] on icon "delete" at bounding box center [913, 521] width 10 height 13
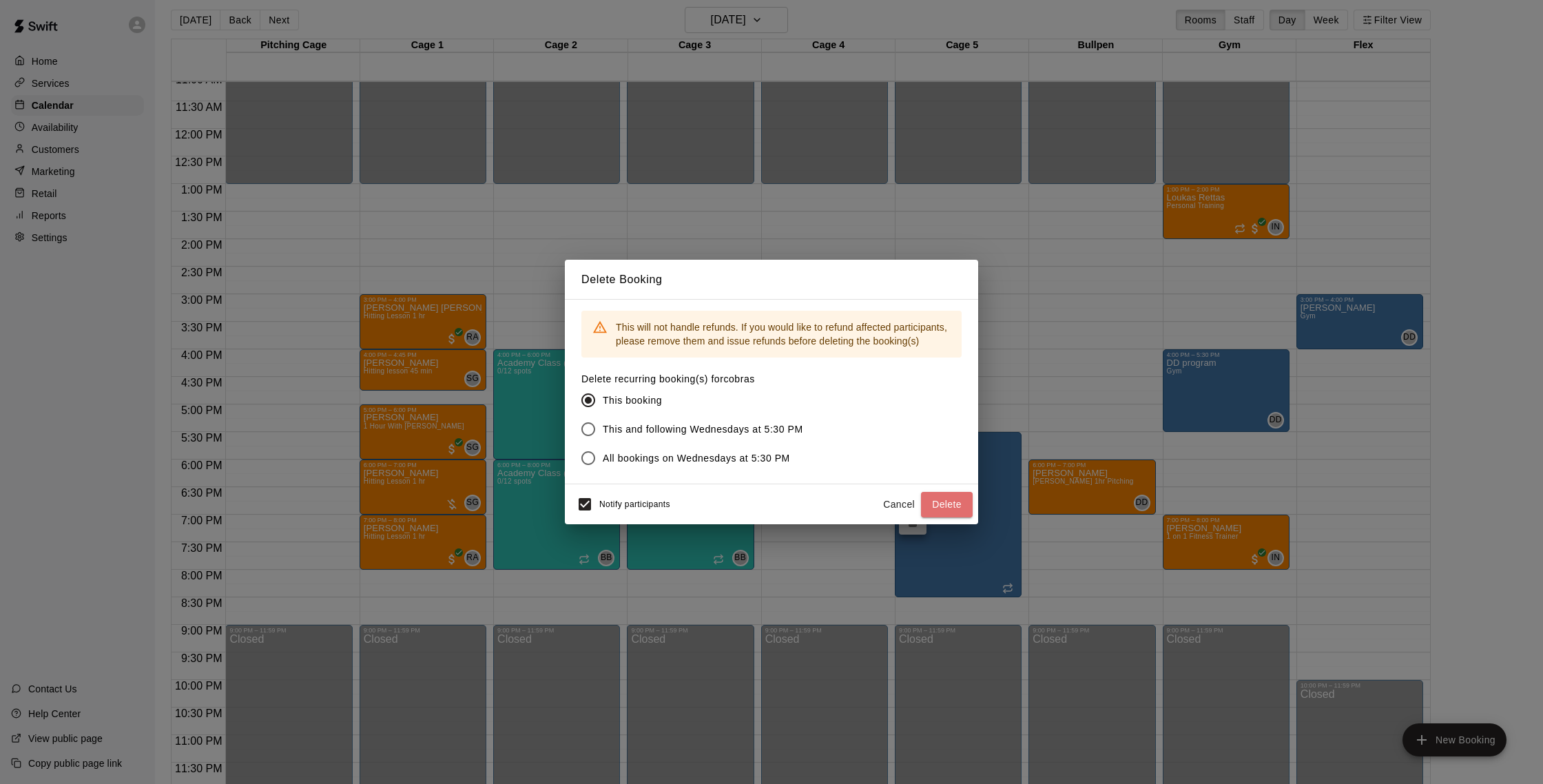
click at [942, 509] on button "Delete" at bounding box center [946, 504] width 52 height 26
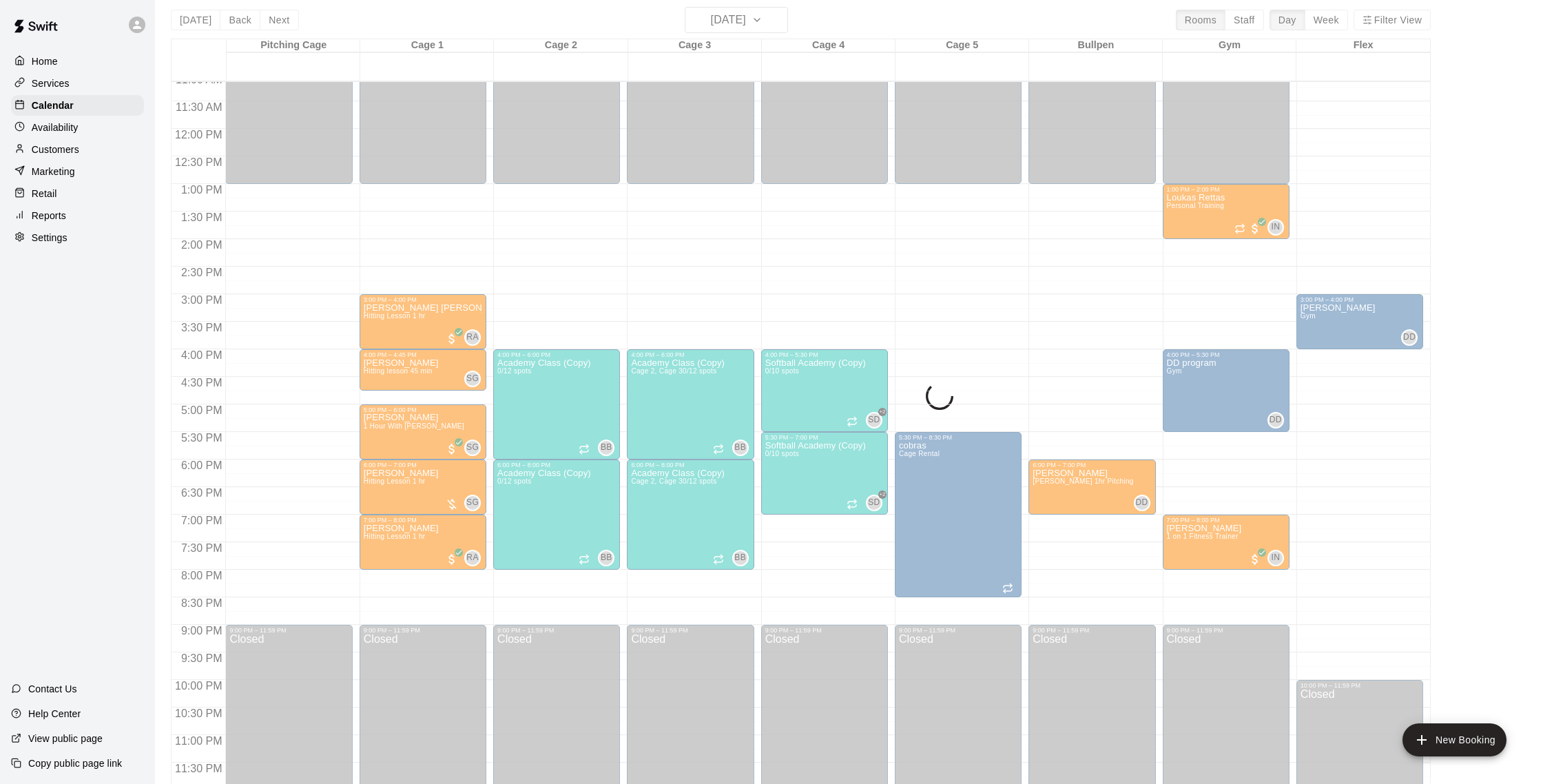
scroll to position [11, 0]
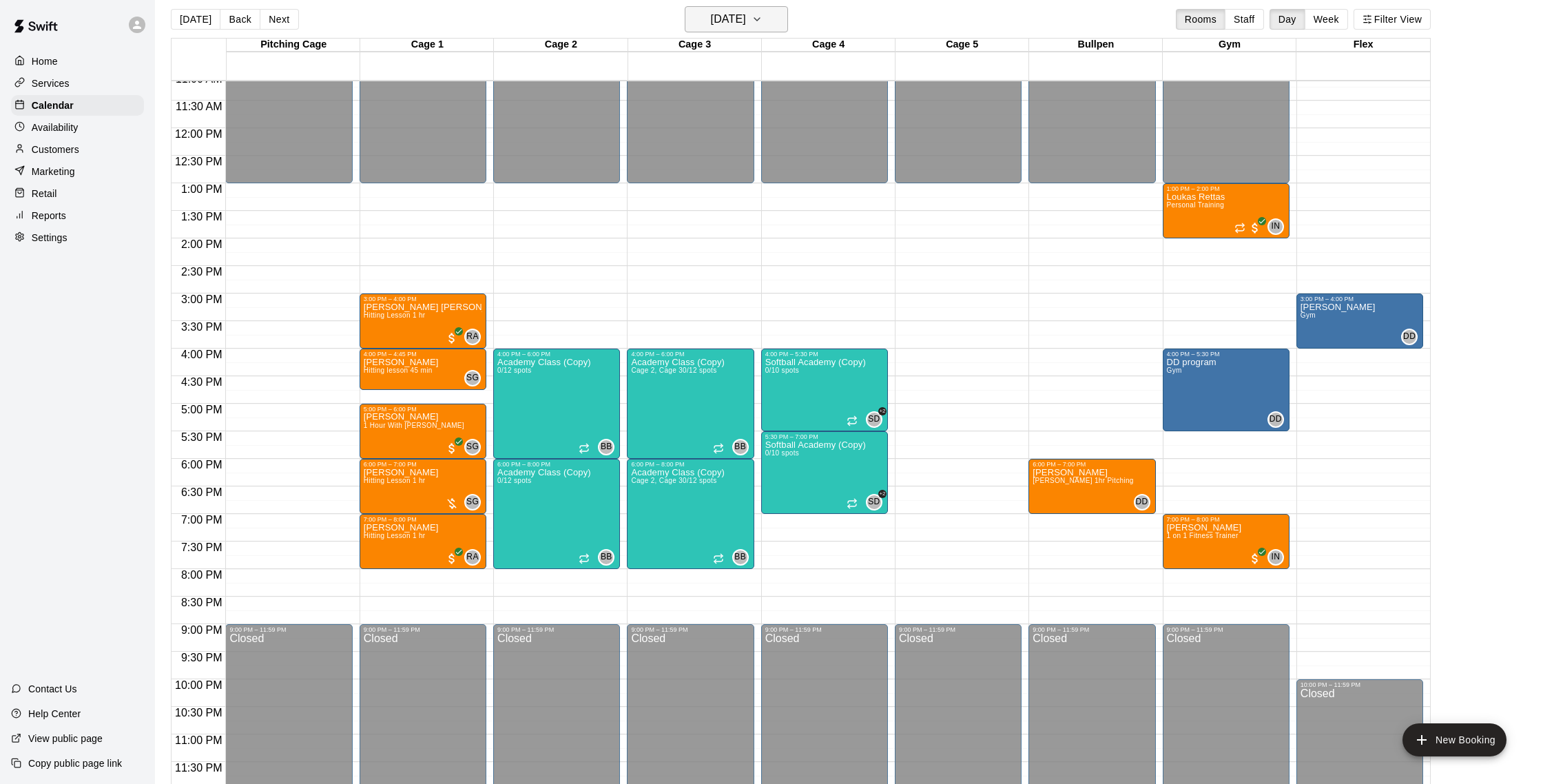
click at [711, 18] on h6 "[DATE]" at bounding box center [728, 20] width 35 height 20
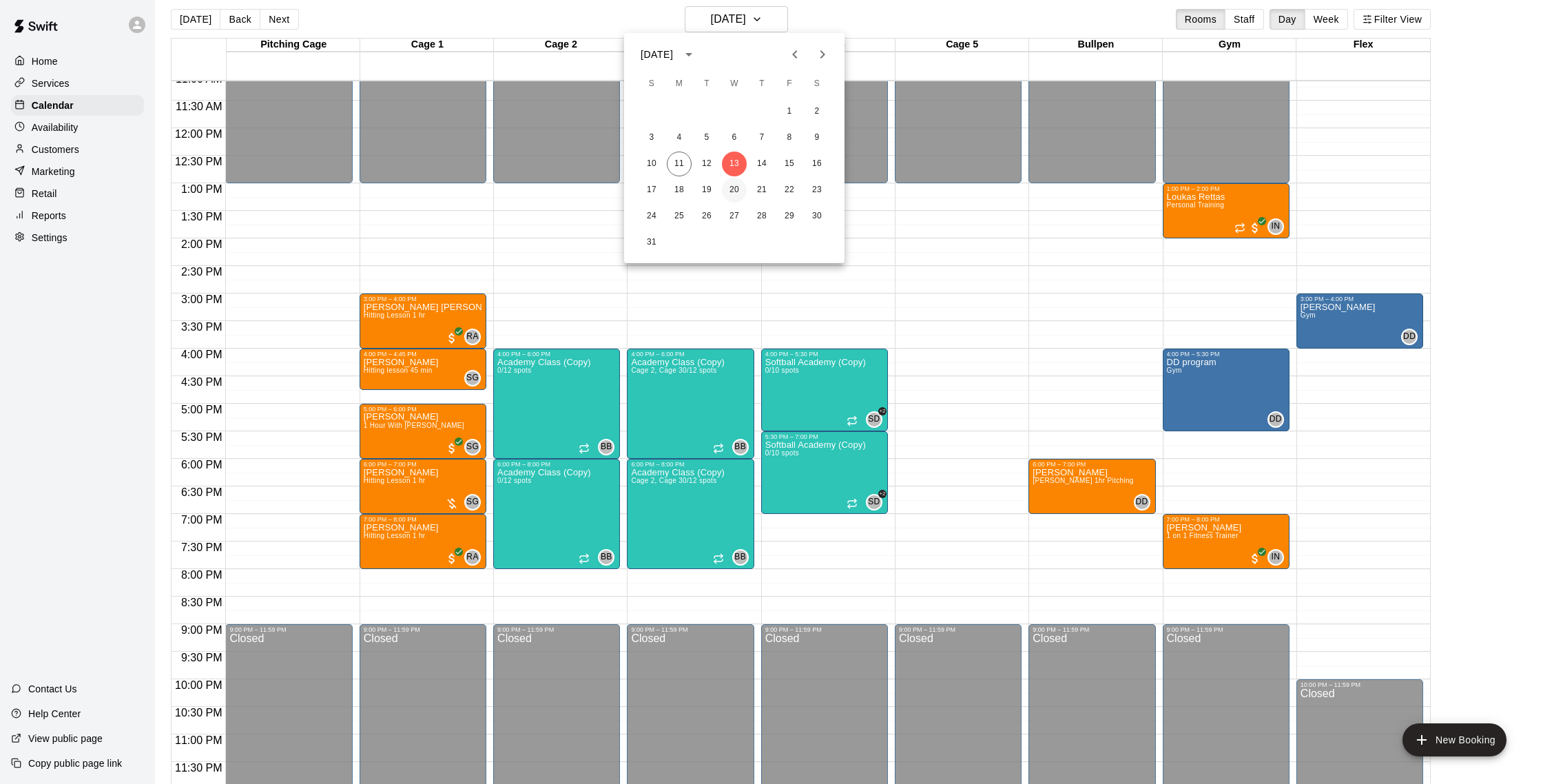
click at [736, 188] on button "20" at bounding box center [734, 190] width 25 height 25
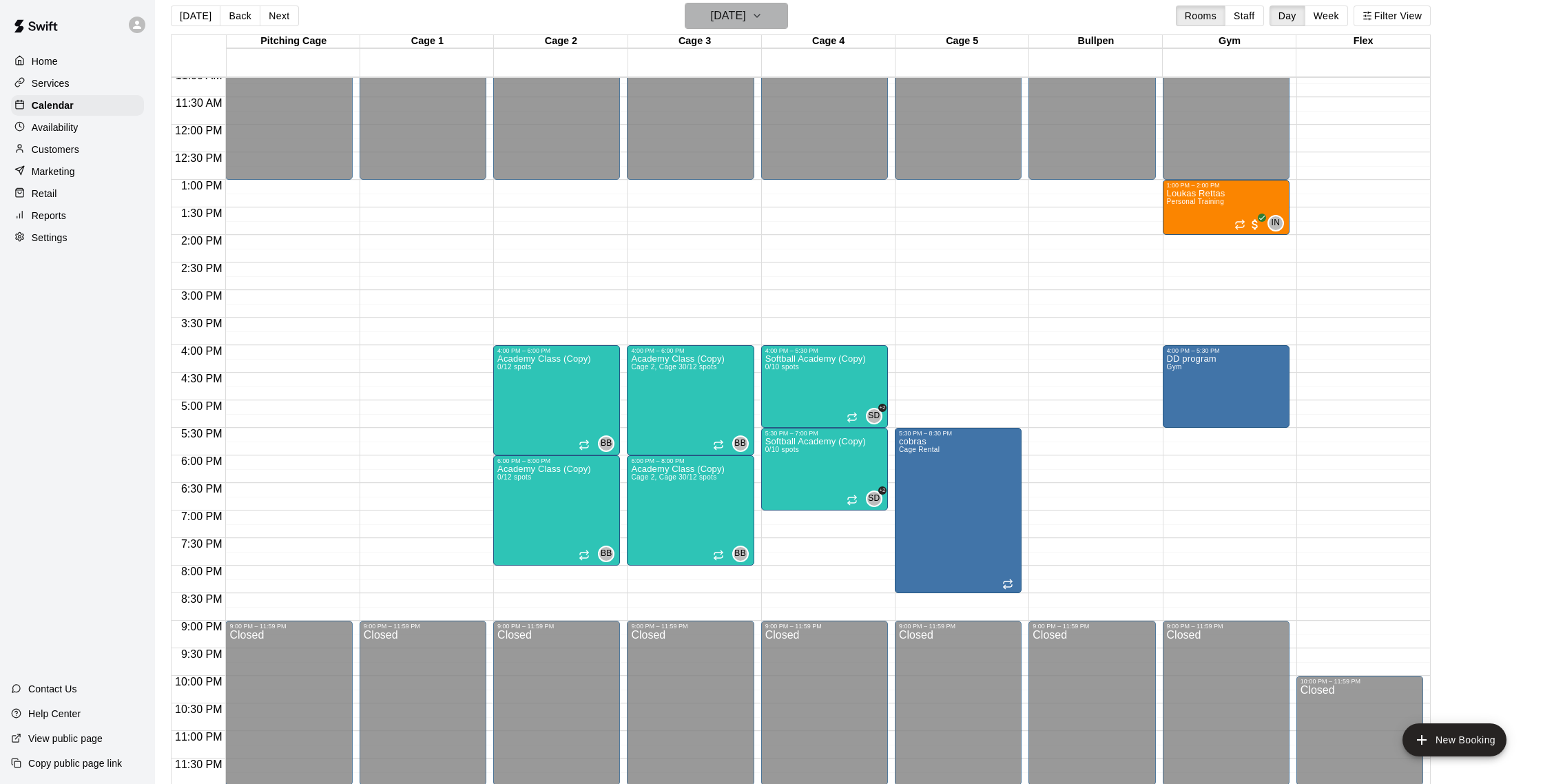
click at [746, 19] on h6 "[DATE]" at bounding box center [728, 16] width 35 height 20
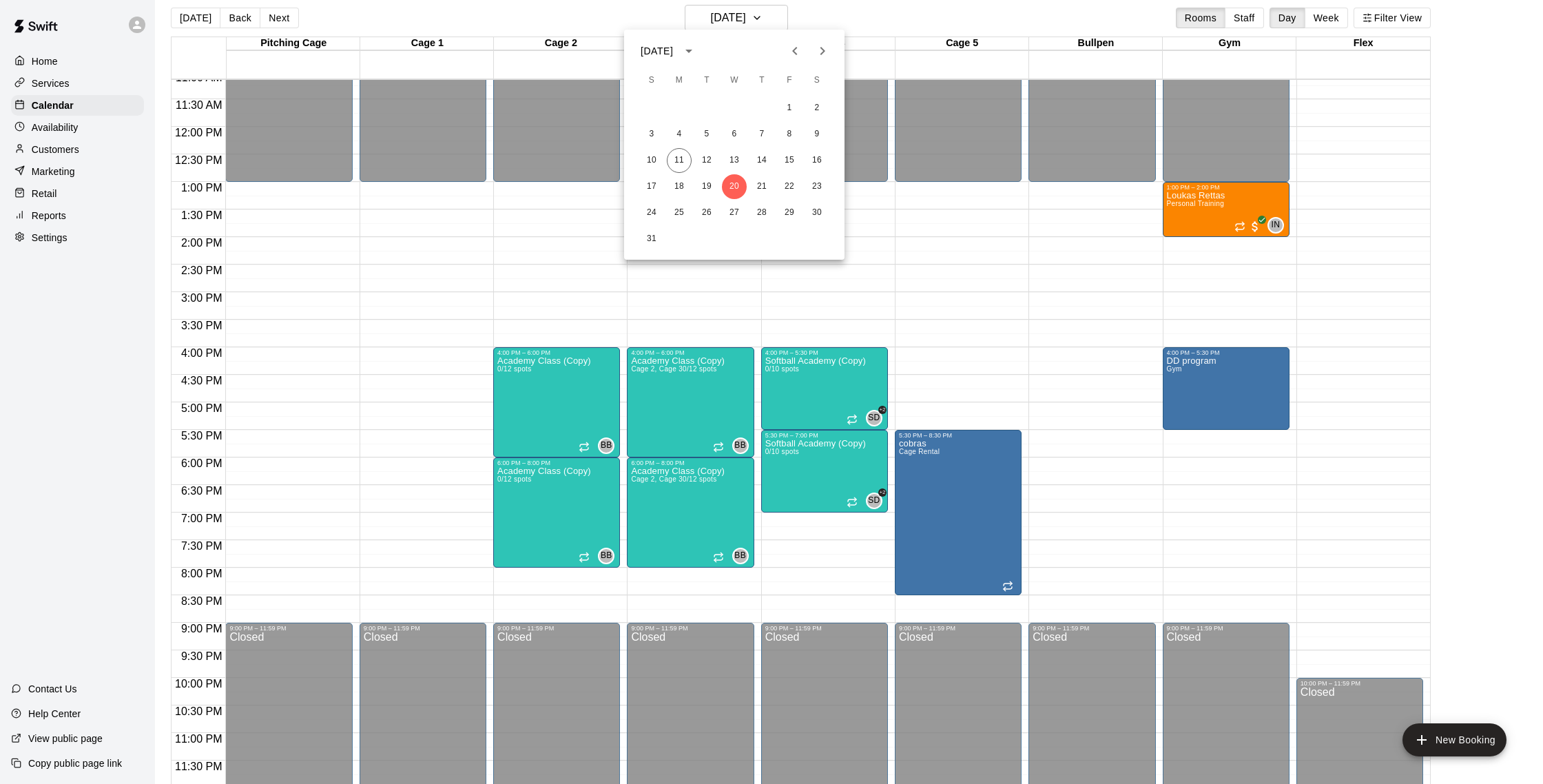
click at [863, 15] on div at bounding box center [772, 392] width 1543 height 784
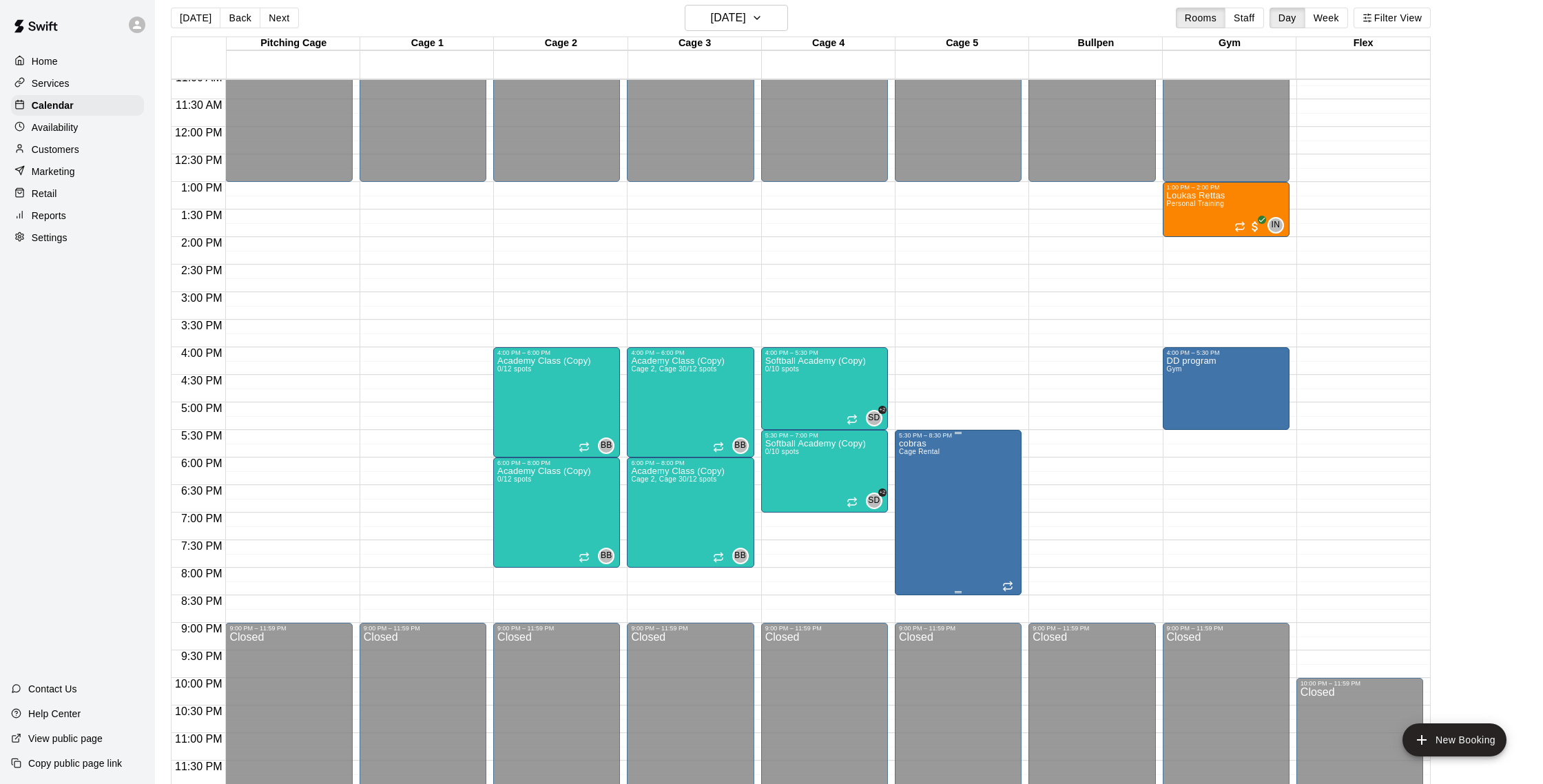
click at [952, 439] on div "5:30 PM – 8:30 PM cobras Cage Rental" at bounding box center [958, 513] width 119 height 161
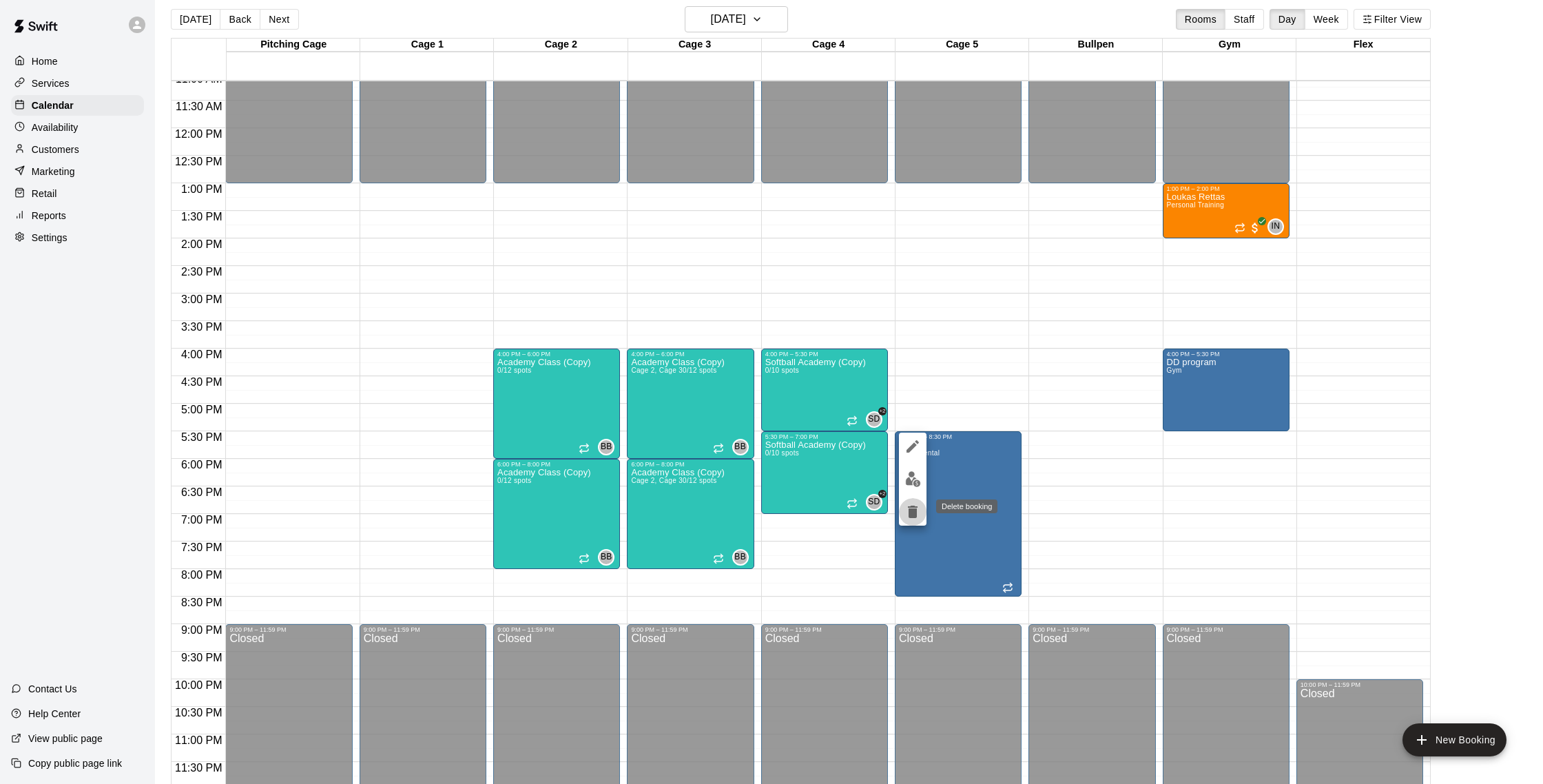
click at [919, 519] on icon "delete" at bounding box center [912, 511] width 17 height 17
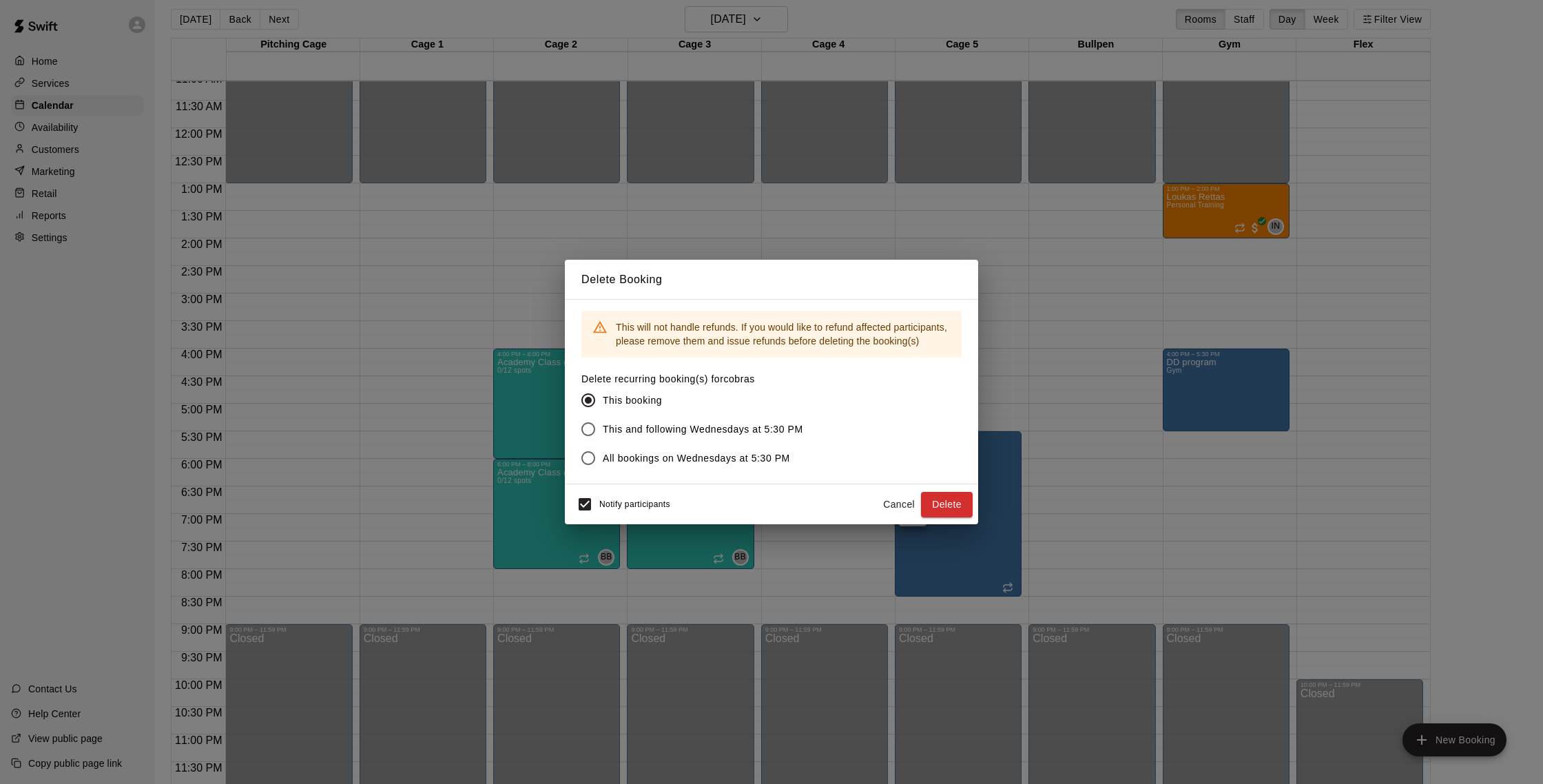
click at [945, 503] on button "Delete" at bounding box center [946, 504] width 52 height 26
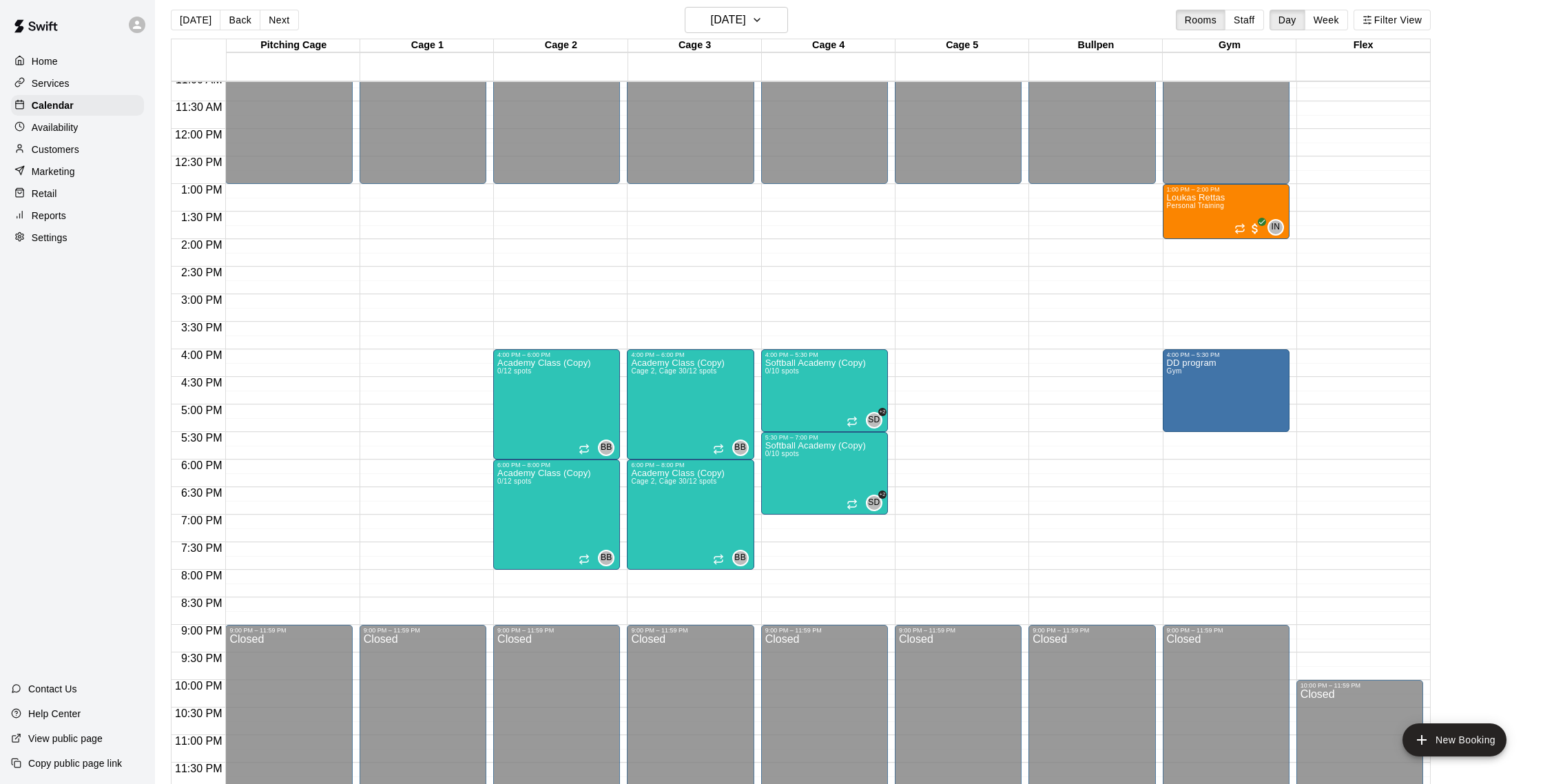
scroll to position [614, 0]
click at [736, 24] on h6 "[DATE]" at bounding box center [728, 21] width 35 height 20
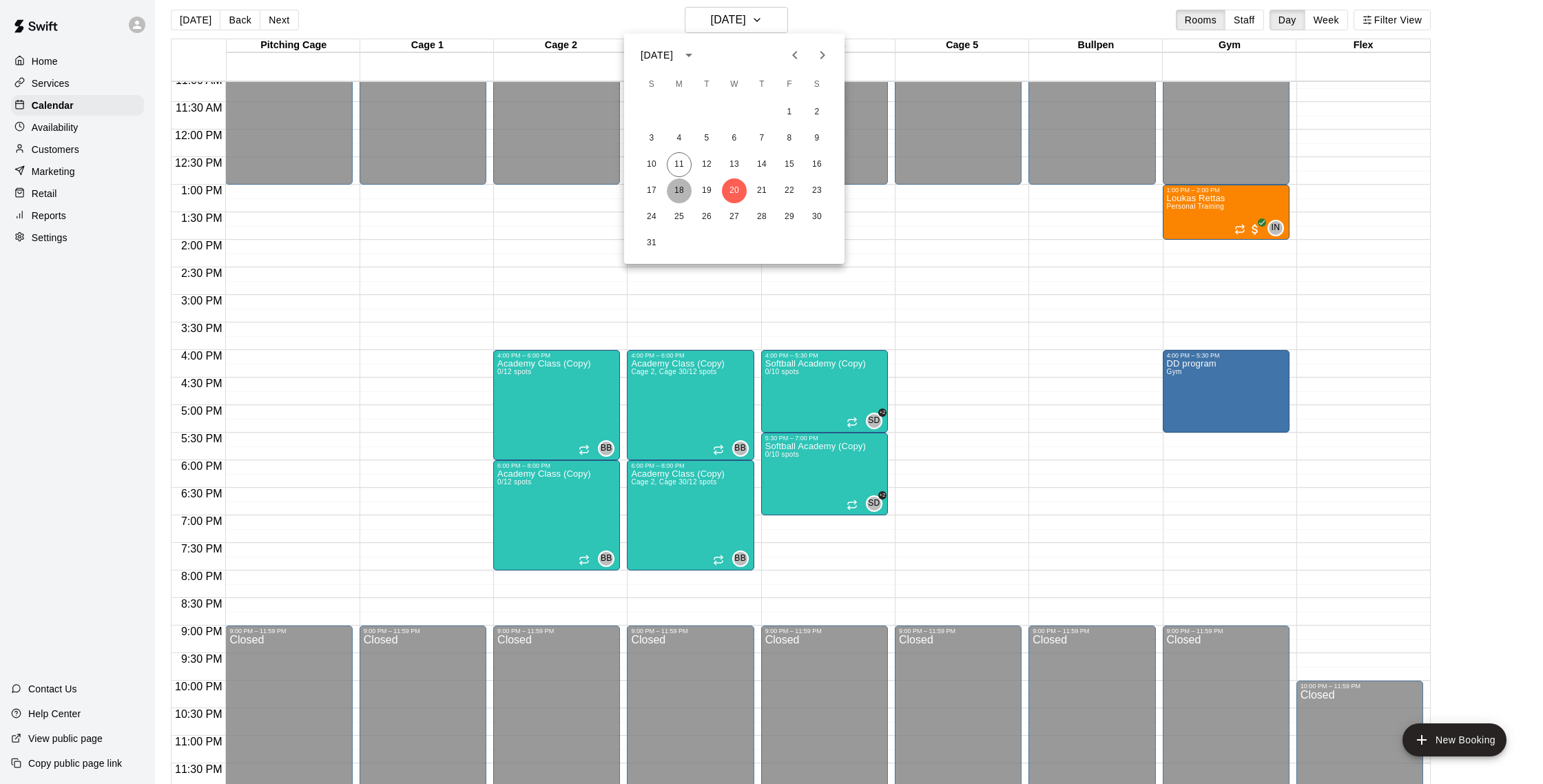
click at [683, 189] on button "18" at bounding box center [679, 191] width 25 height 25
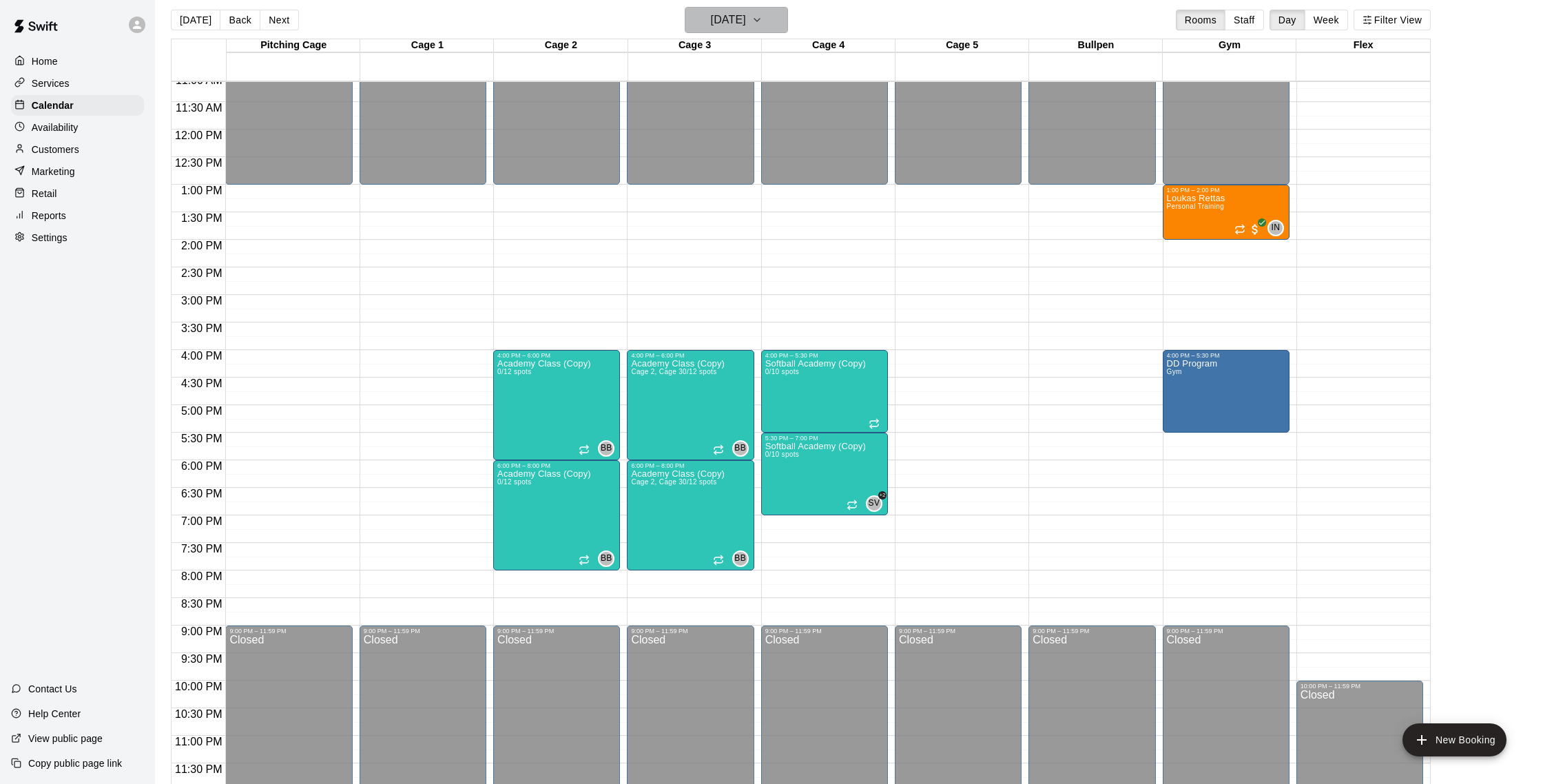
click at [746, 15] on h6 "[DATE]" at bounding box center [728, 21] width 35 height 20
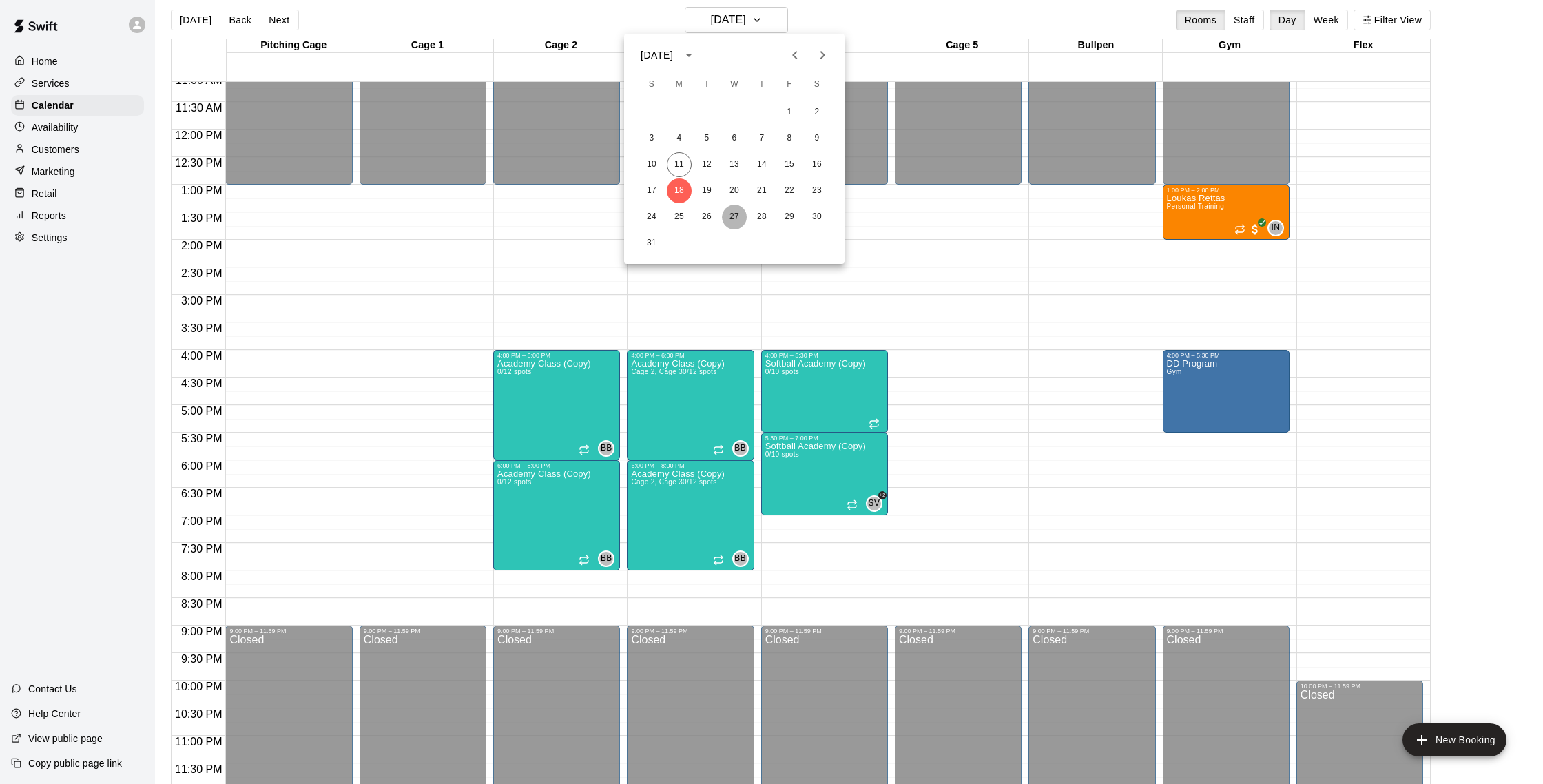
click at [734, 215] on button "27" at bounding box center [734, 216] width 25 height 25
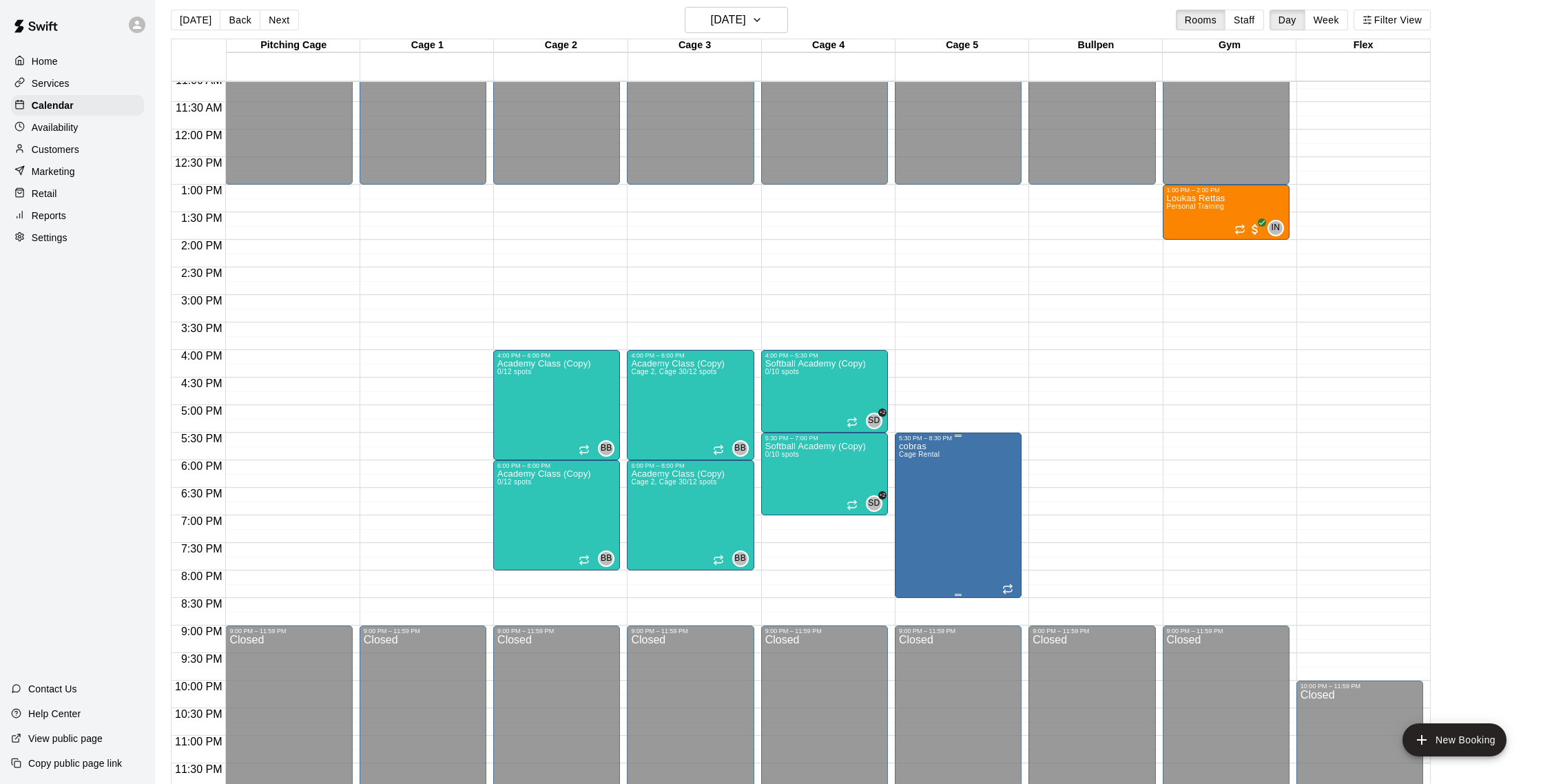
click at [918, 518] on icon "delete" at bounding box center [912, 522] width 17 height 17
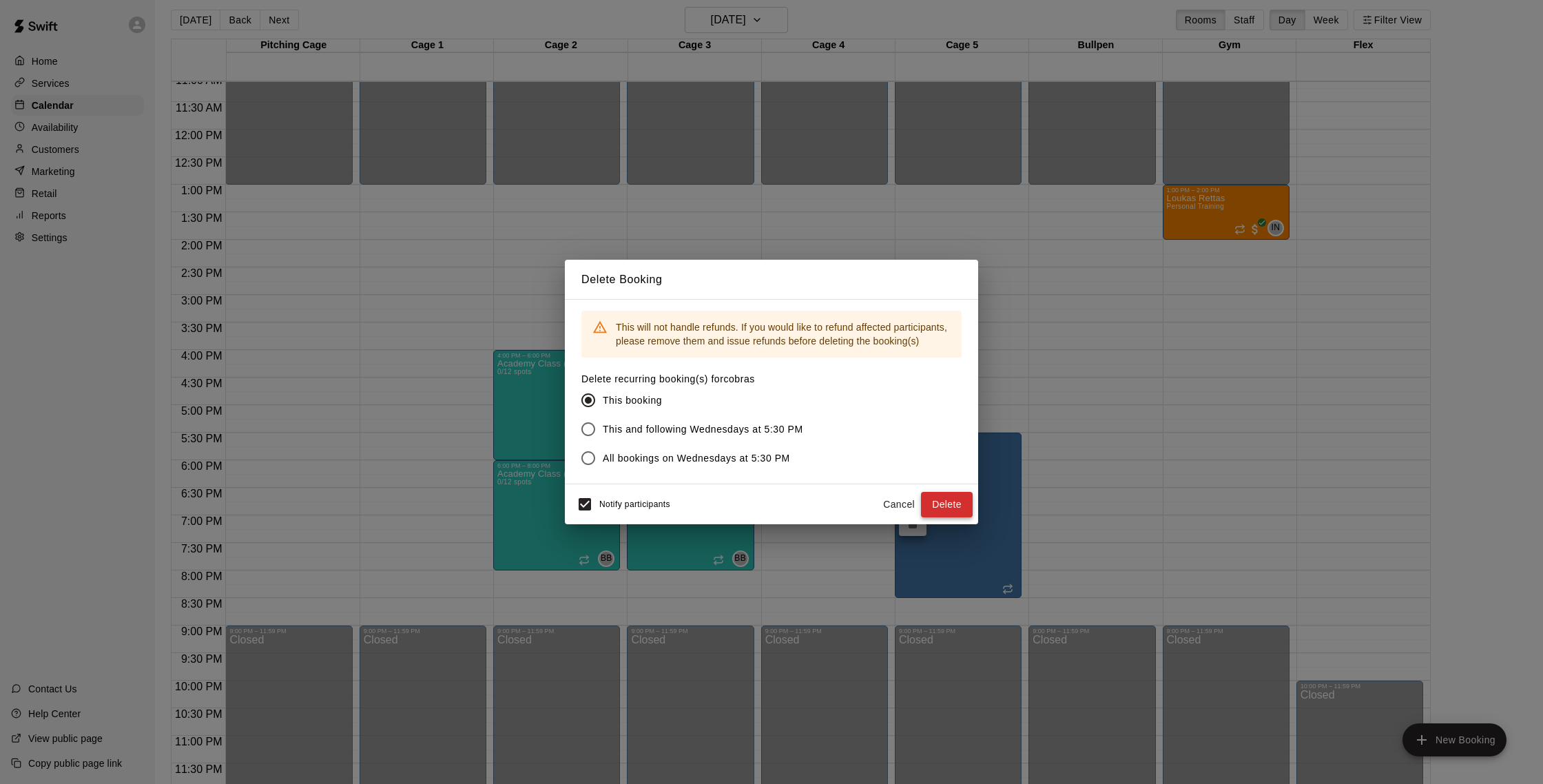
click at [932, 501] on button "Delete" at bounding box center [946, 504] width 52 height 26
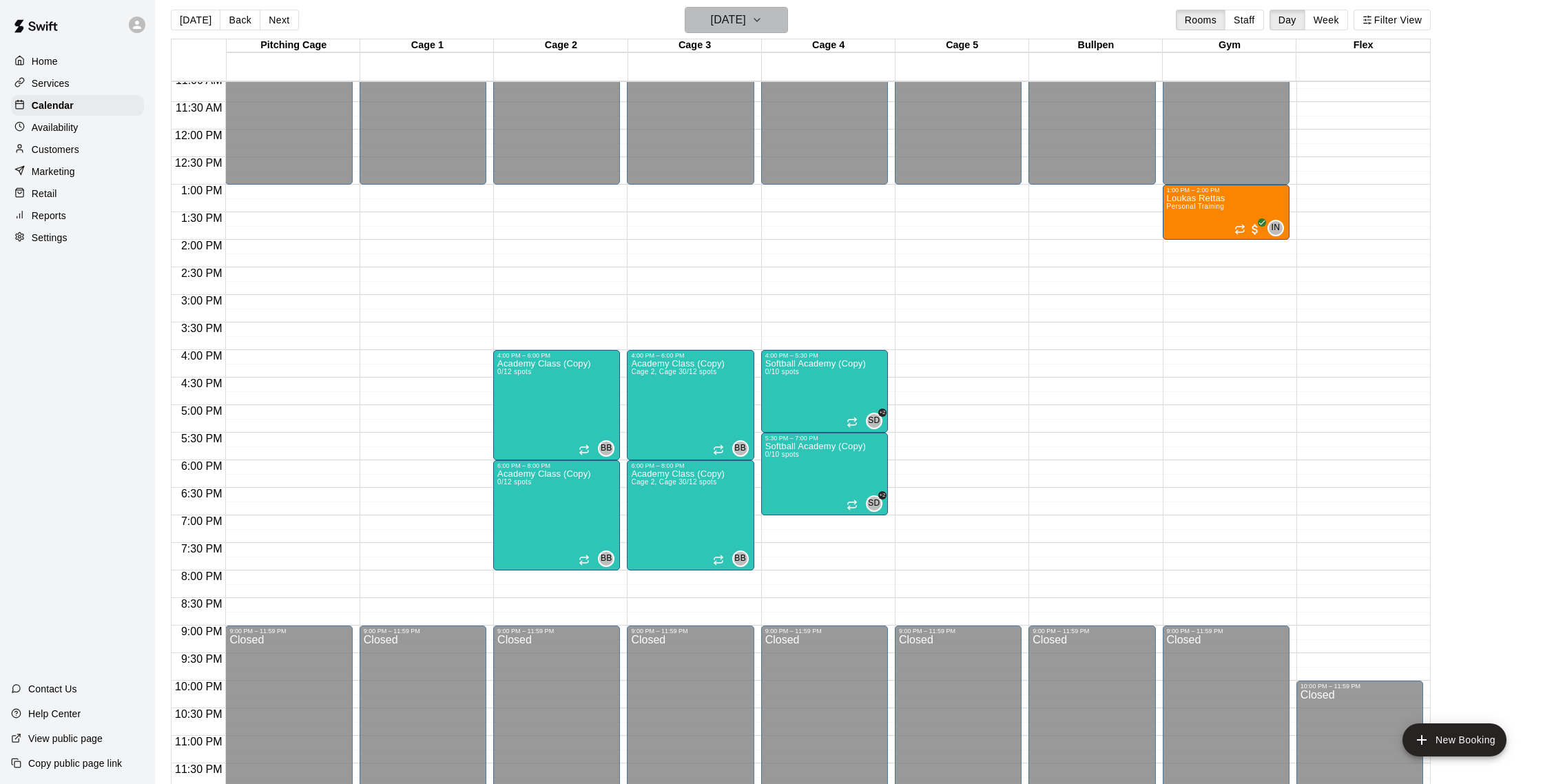
click at [731, 19] on h6 "[DATE]" at bounding box center [728, 21] width 35 height 20
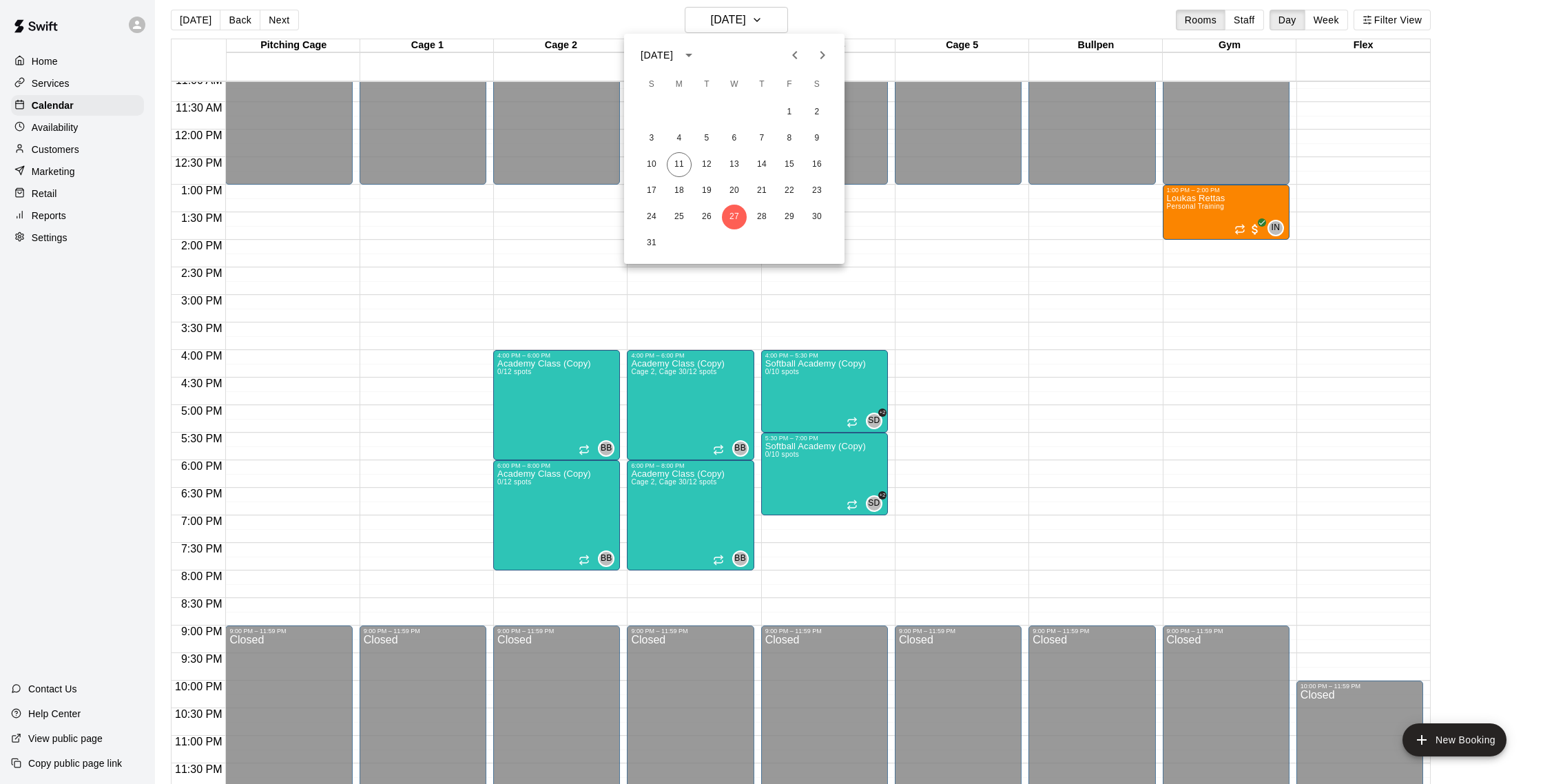
click at [836, 12] on div at bounding box center [772, 392] width 1543 height 784
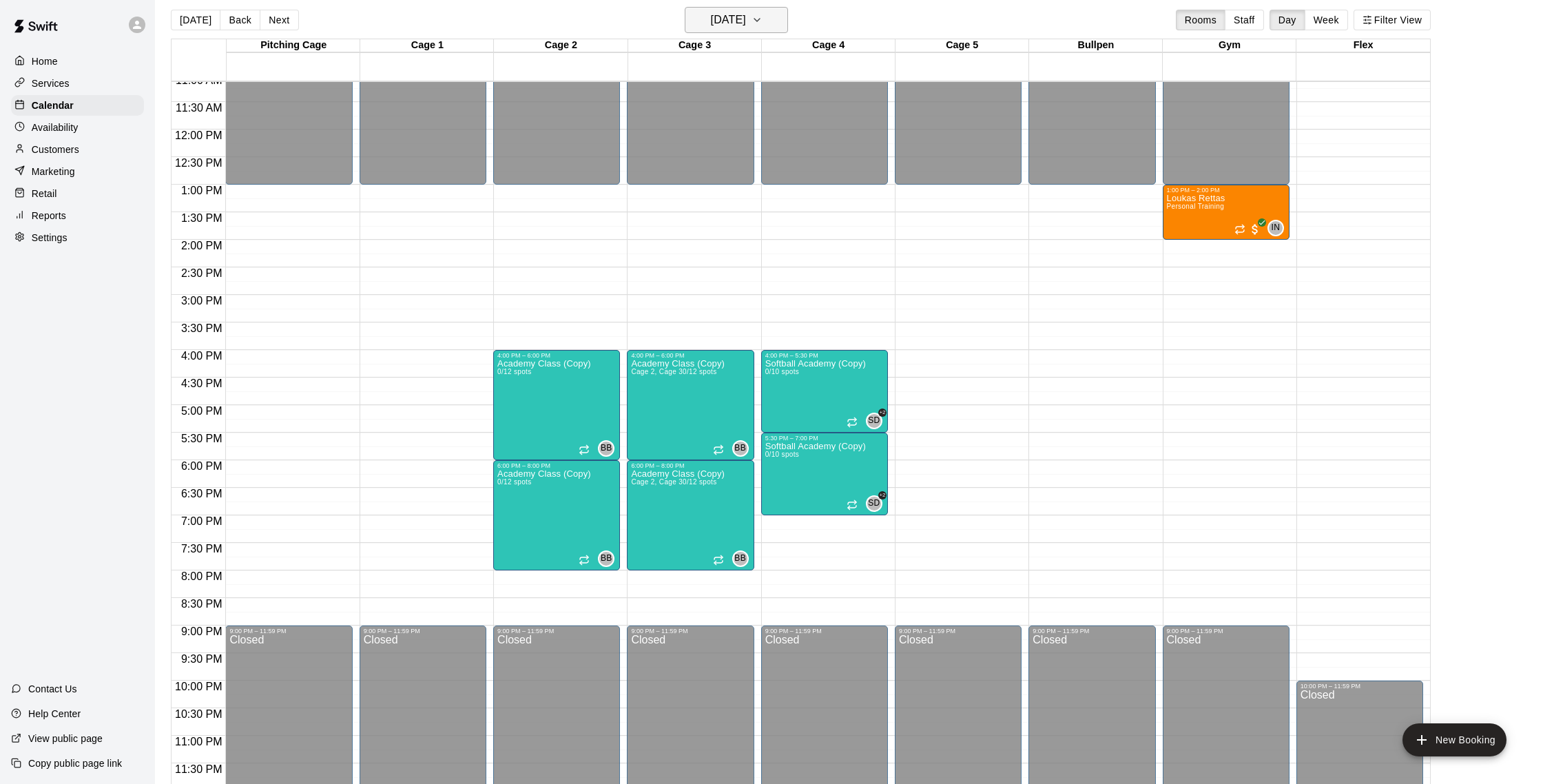
click at [729, 18] on h6 "[DATE]" at bounding box center [728, 21] width 35 height 20
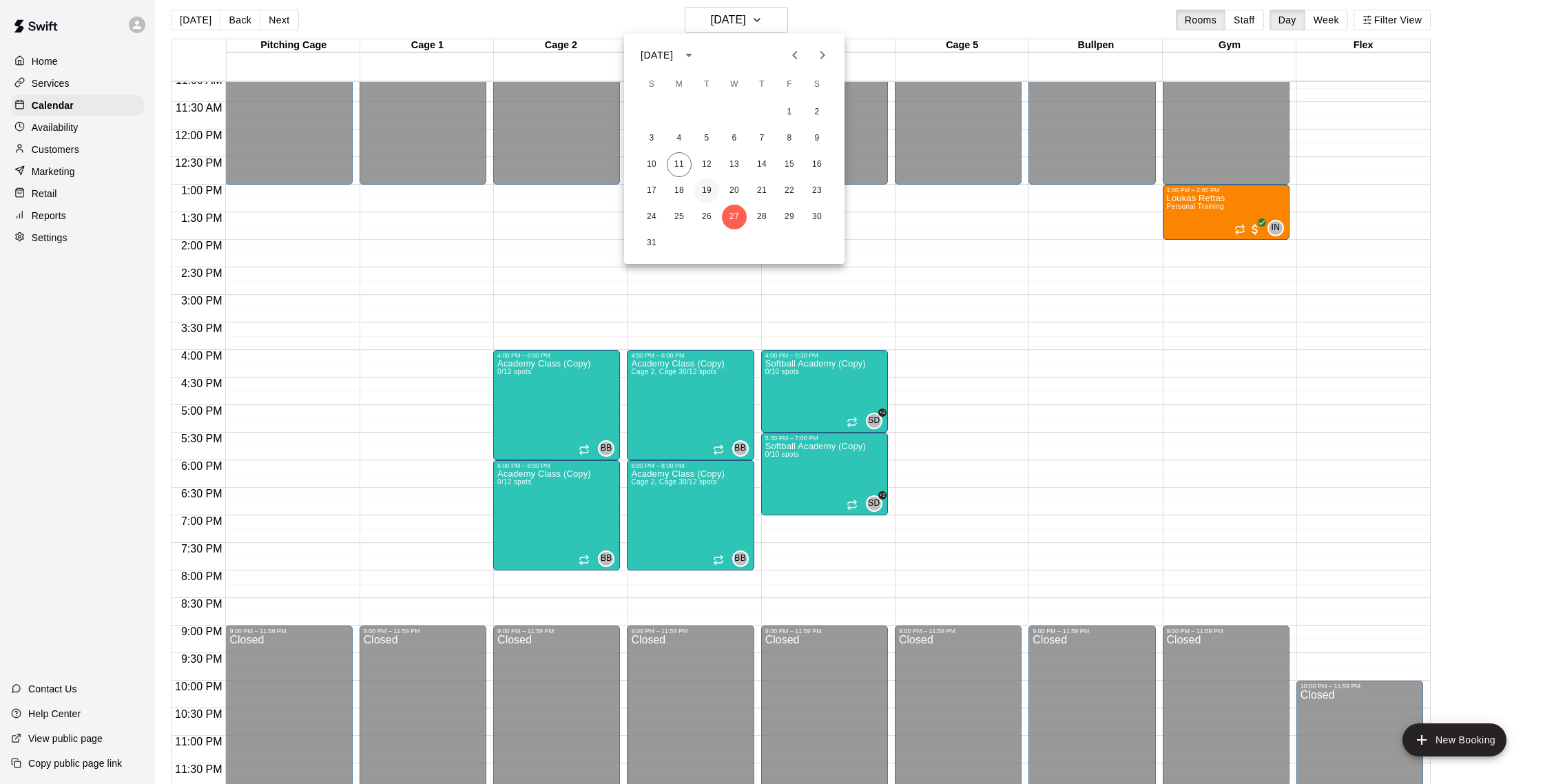
click at [713, 194] on button "19" at bounding box center [707, 191] width 25 height 25
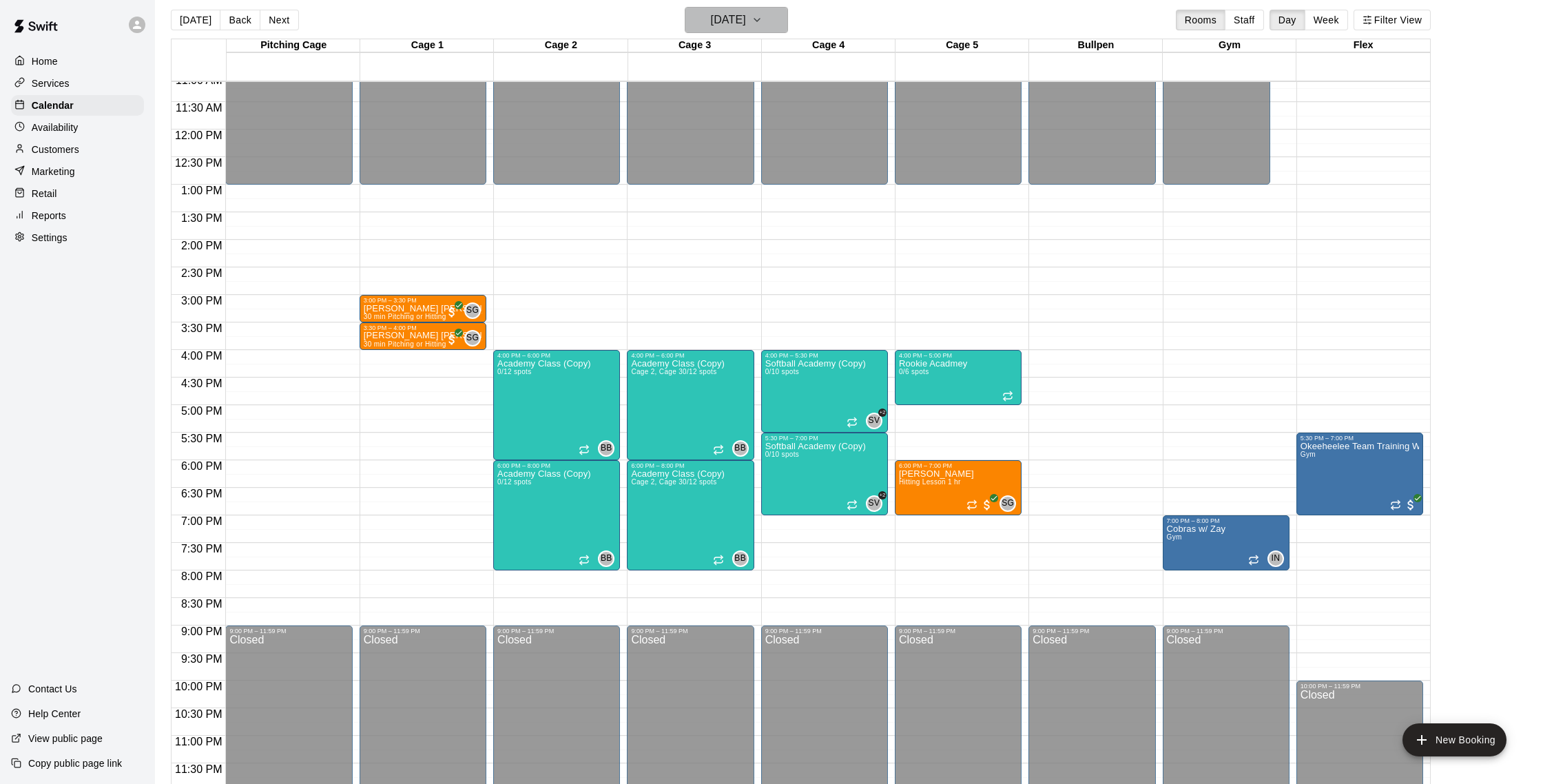
click at [771, 22] on button "[DATE]" at bounding box center [736, 20] width 103 height 27
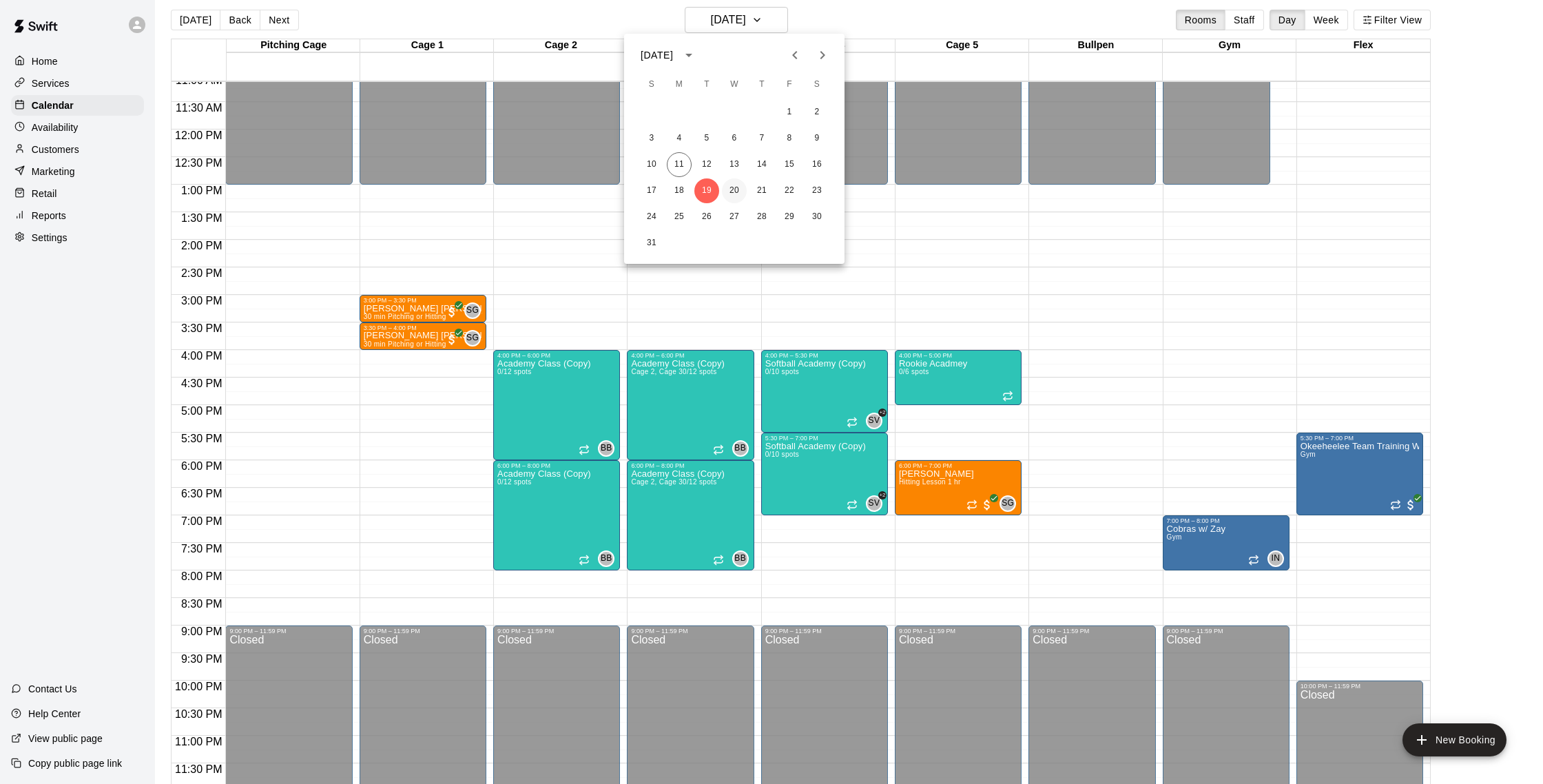
click at [742, 191] on button "20" at bounding box center [734, 191] width 25 height 25
